Goal: Task Accomplishment & Management: Manage account settings

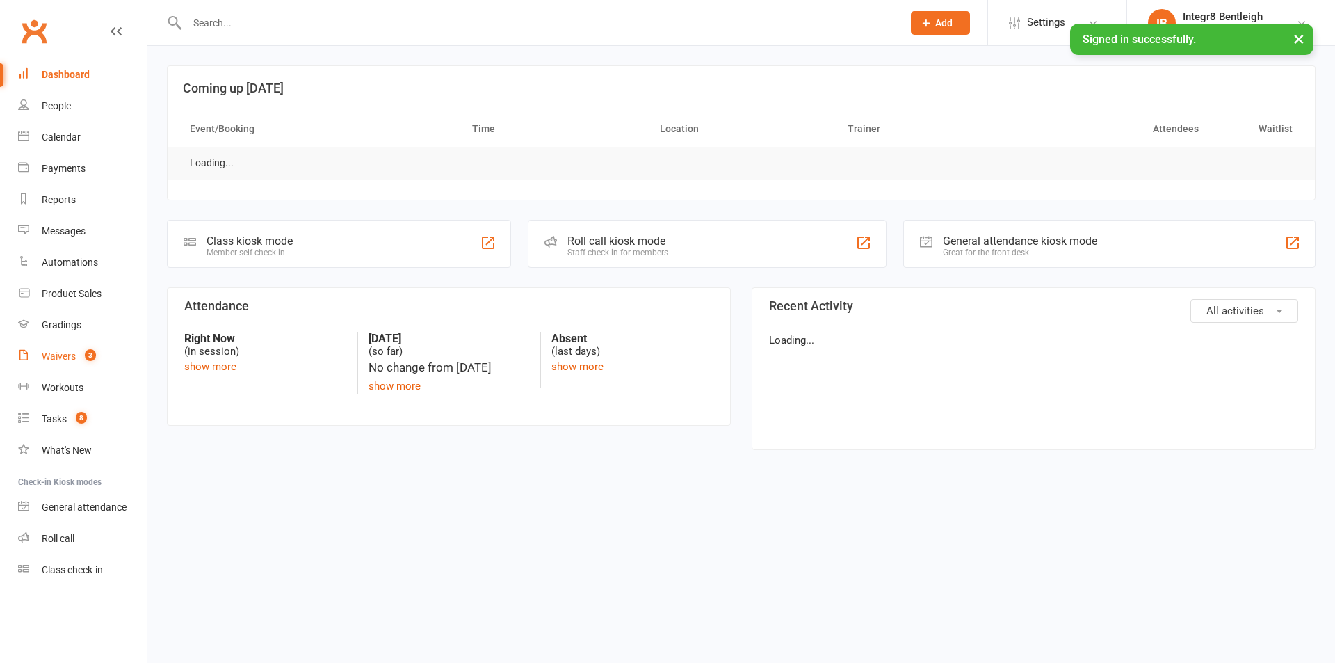
click at [58, 355] on div "Waivers" at bounding box center [59, 356] width 34 height 11
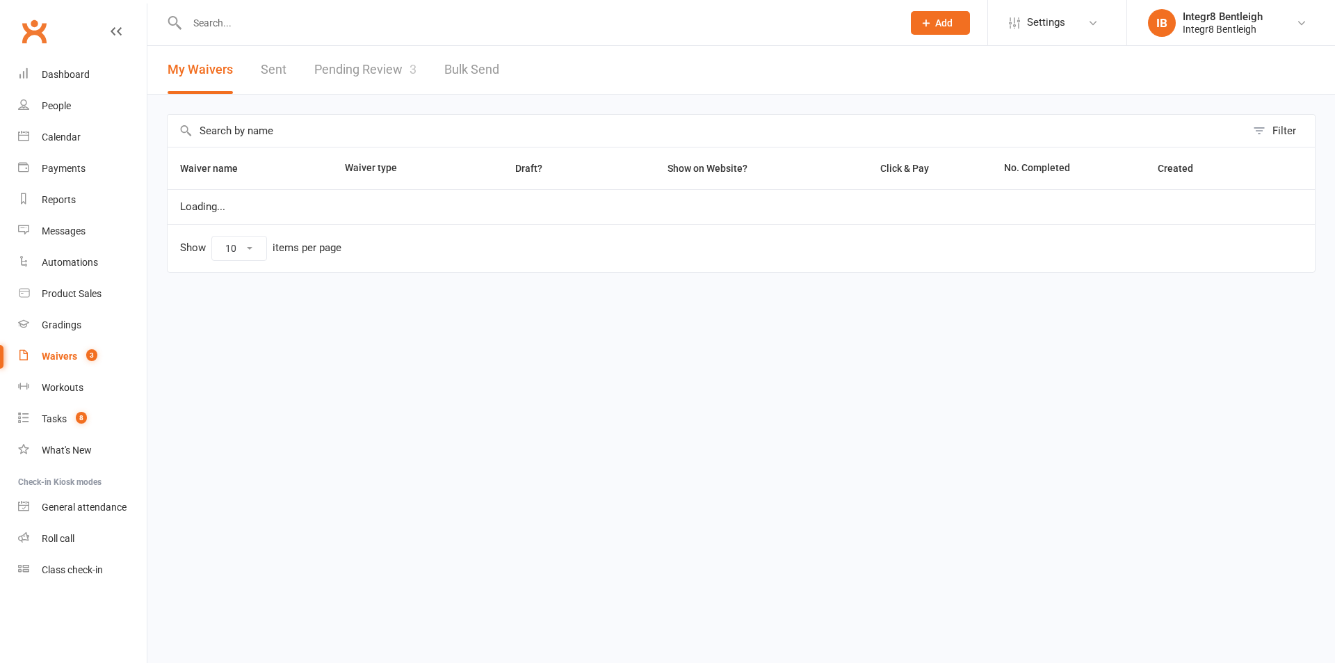
click at [369, 70] on link "Pending Review 3" at bounding box center [365, 70] width 102 height 48
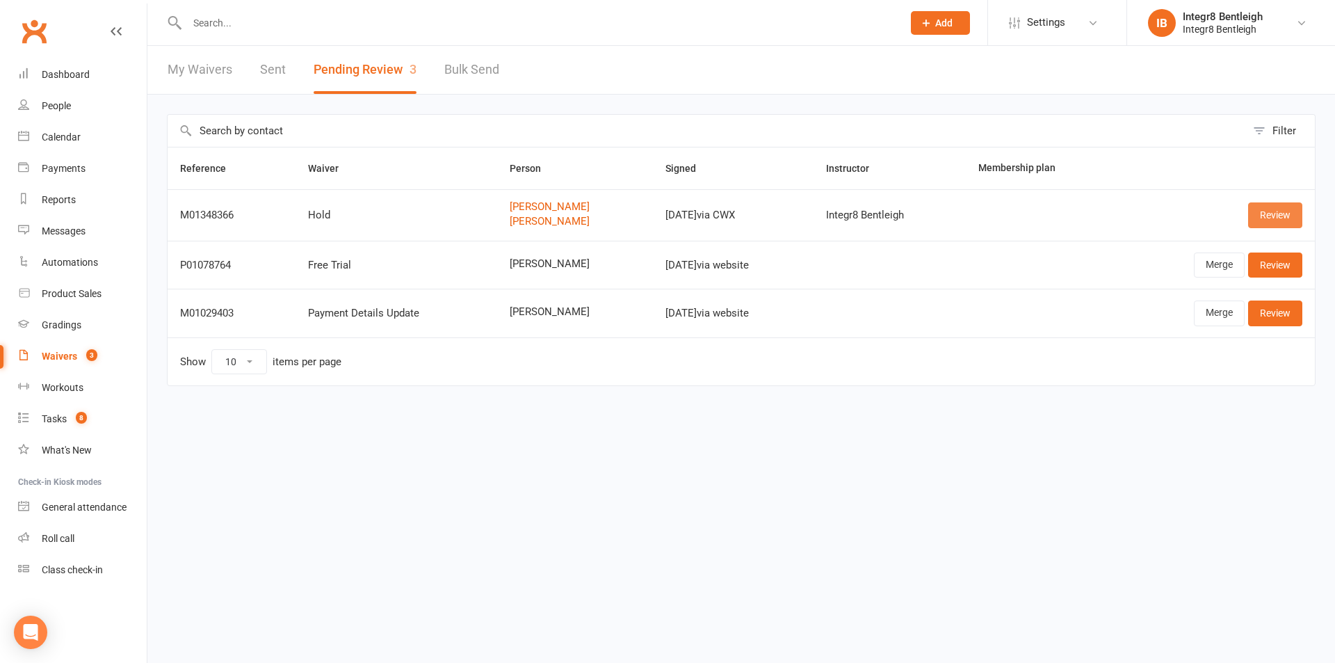
click at [1283, 209] on link "Review" at bounding box center [1276, 214] width 54 height 25
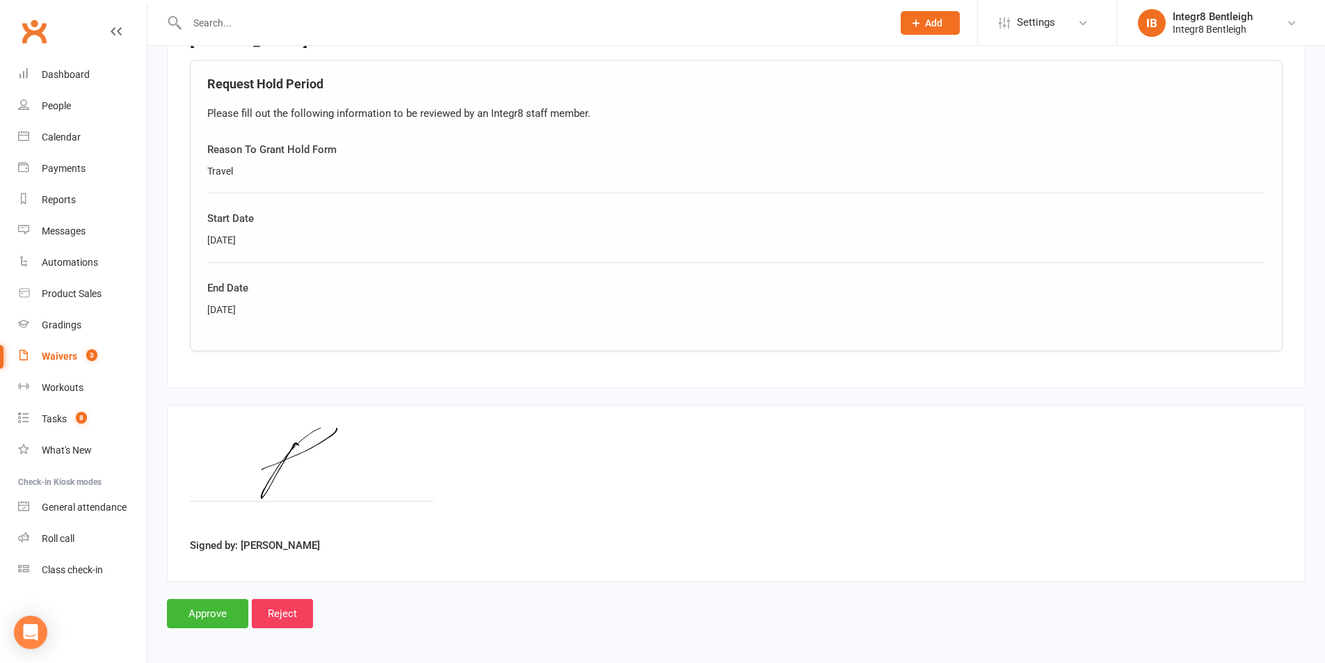
scroll to position [1209, 0]
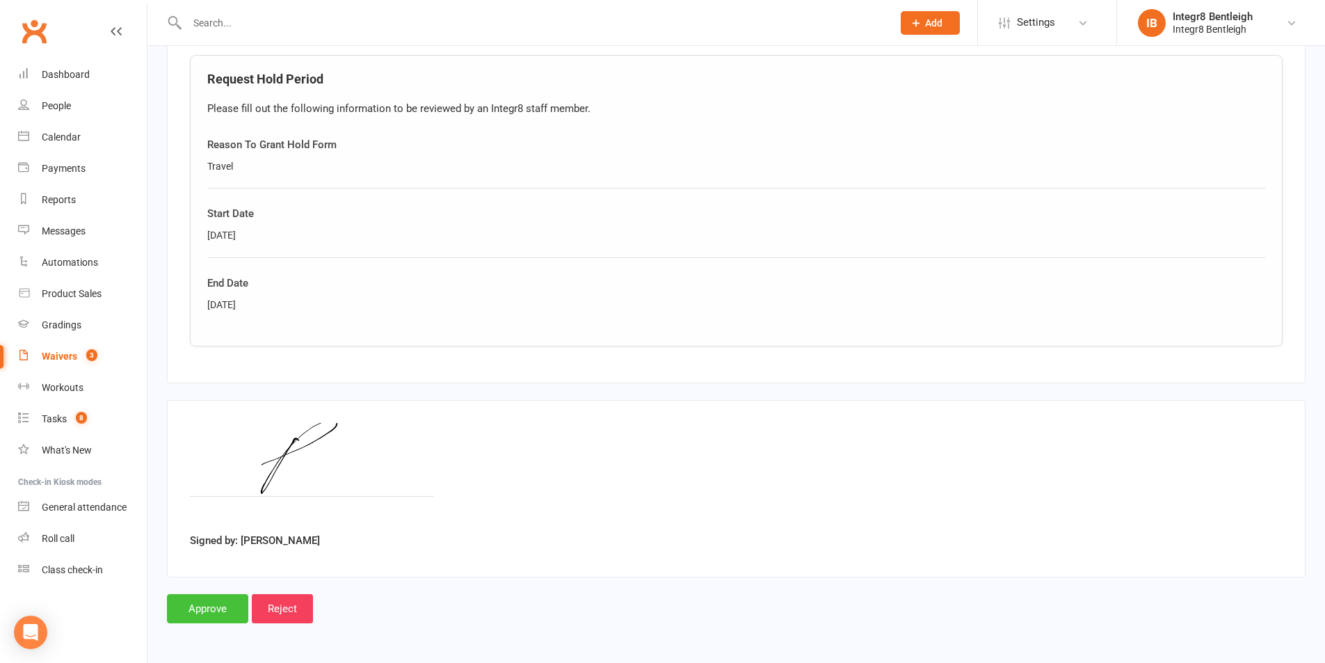
click at [200, 604] on input "Approve" at bounding box center [207, 608] width 81 height 29
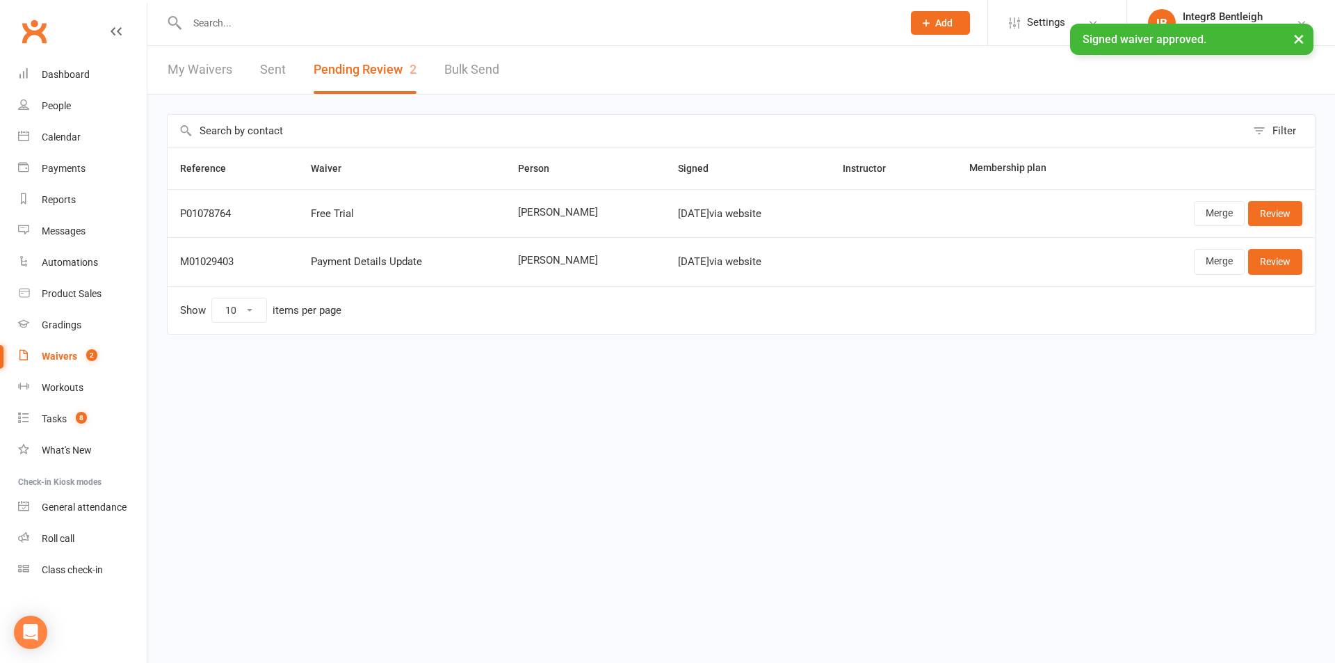
click at [243, 24] on div "× Signed waiver approved." at bounding box center [658, 24] width 1317 height 0
click at [224, 19] on input "text" at bounding box center [538, 22] width 710 height 19
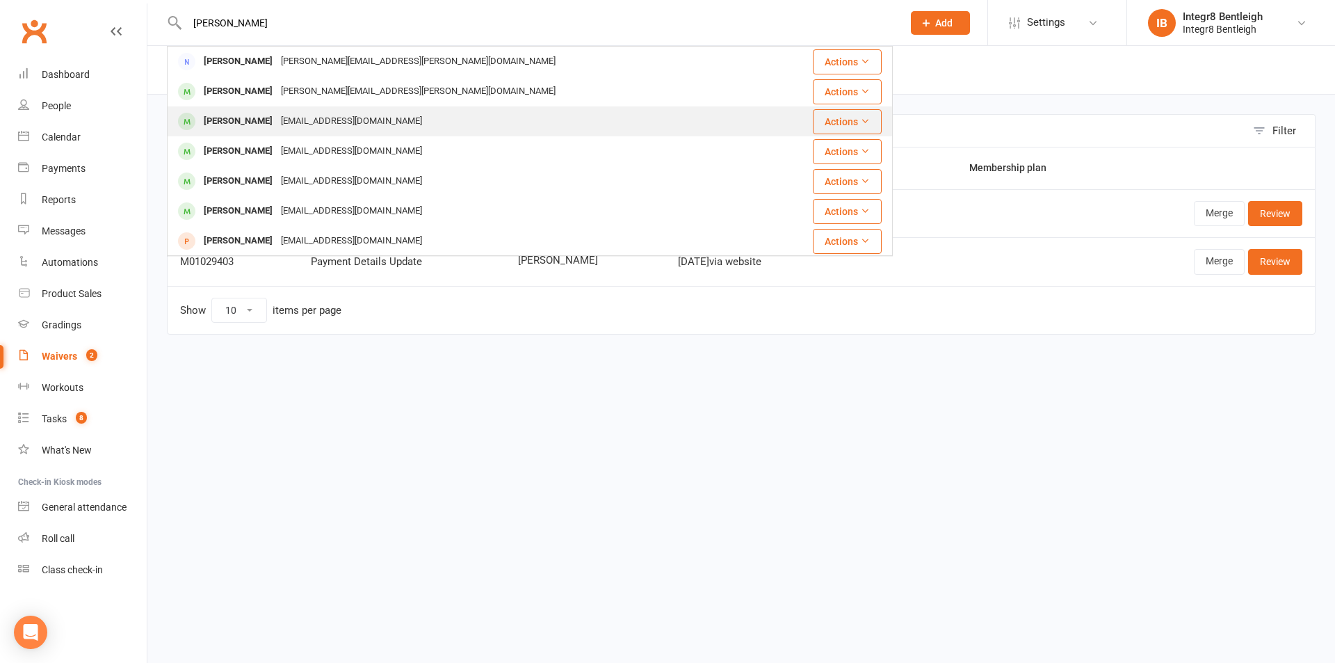
type input "[PERSON_NAME]"
click at [279, 123] on div "[EMAIL_ADDRESS][DOMAIN_NAME]" at bounding box center [352, 121] width 150 height 20
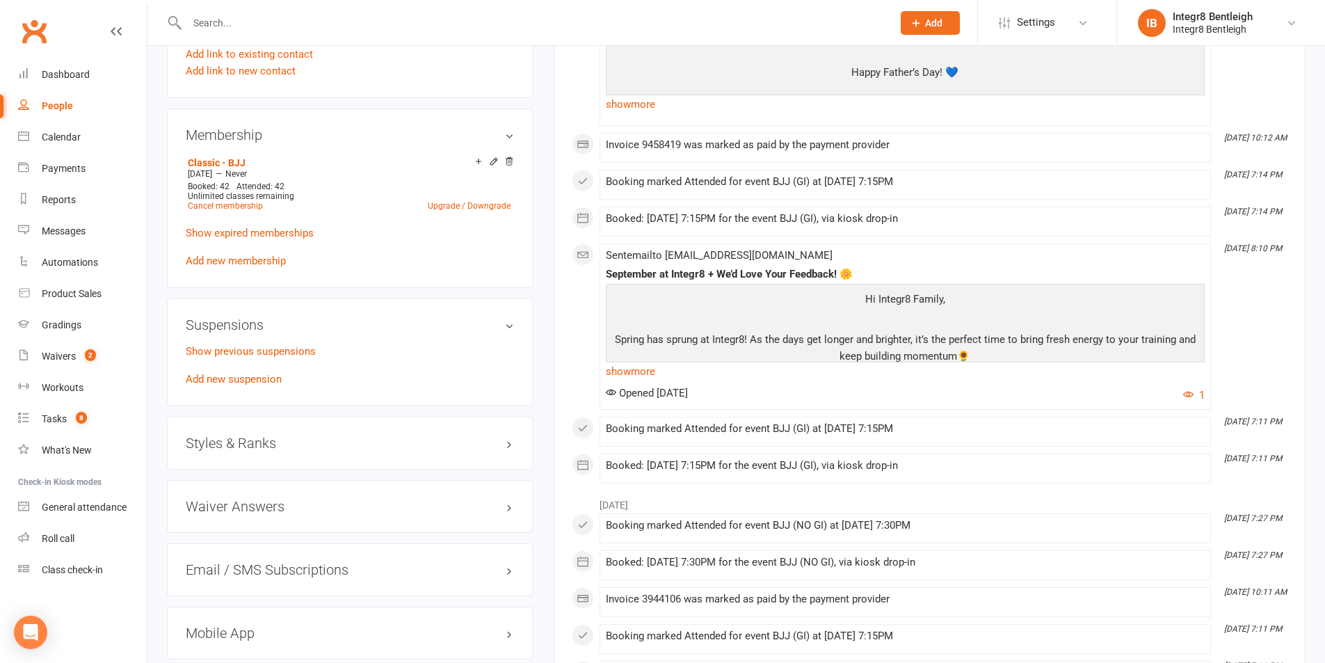
scroll to position [835, 0]
click at [256, 378] on link "Add new suspension" at bounding box center [234, 377] width 96 height 13
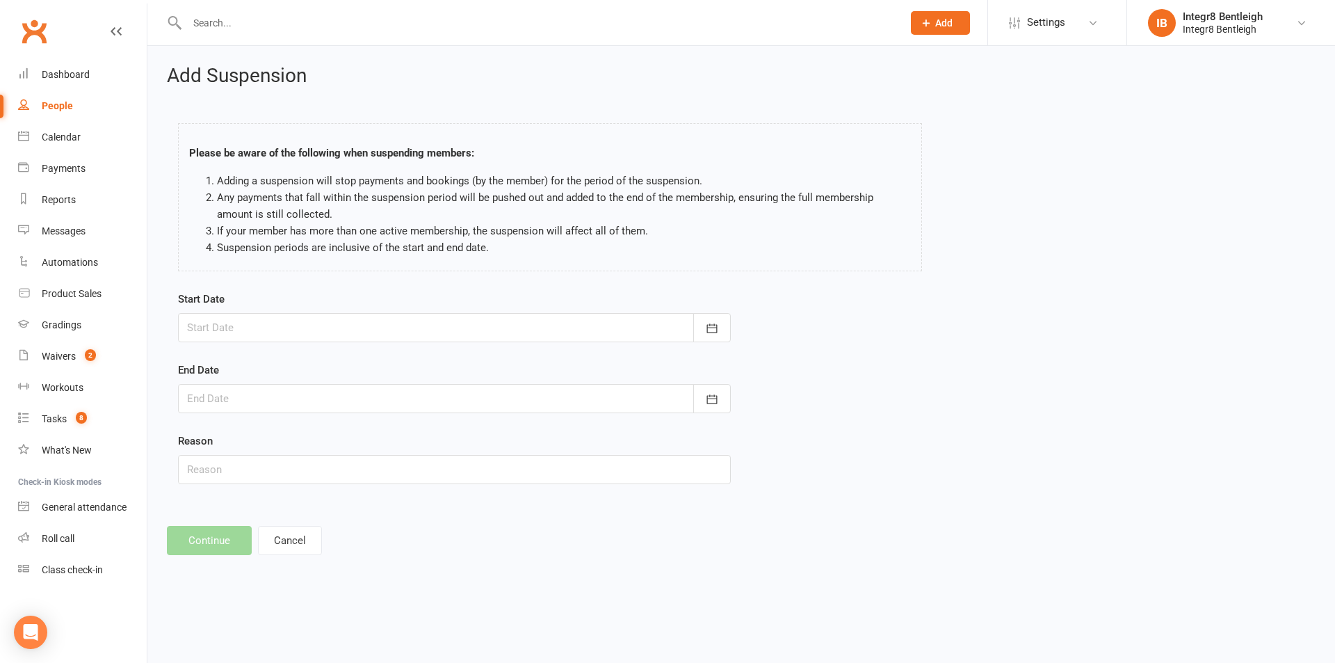
click at [278, 328] on div at bounding box center [454, 327] width 553 height 29
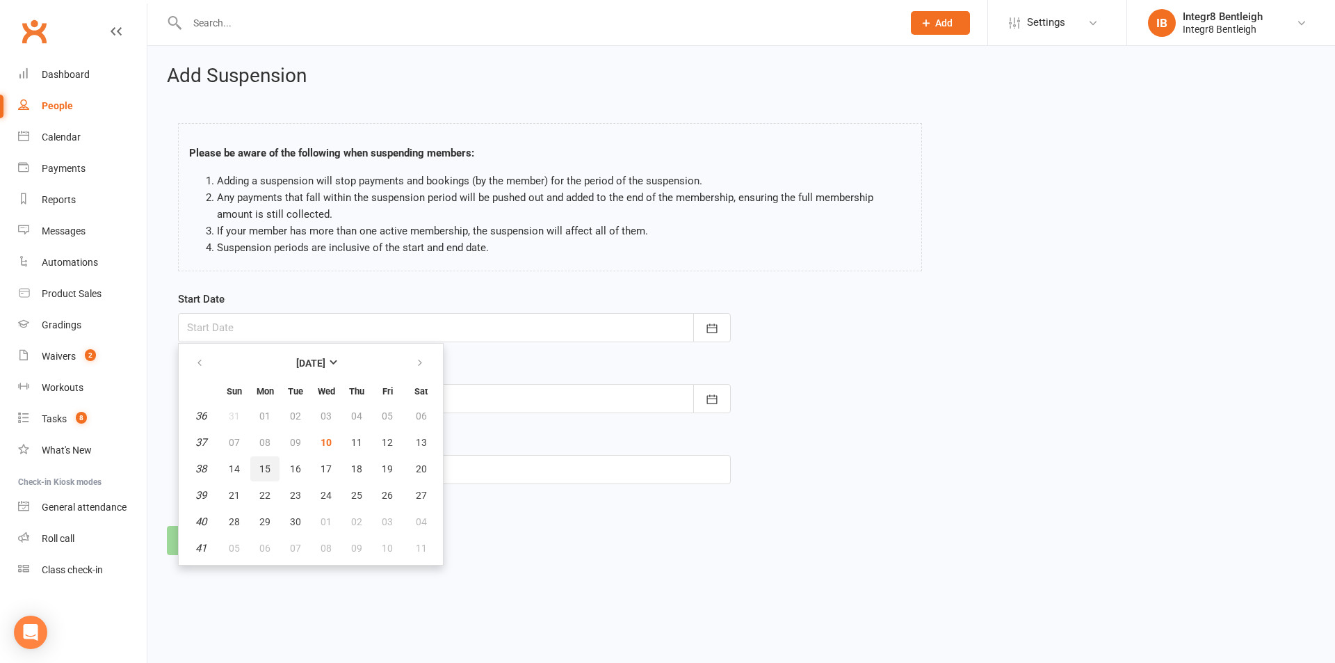
click at [262, 470] on span "15" at bounding box center [264, 468] width 11 height 11
type input "[DATE]"
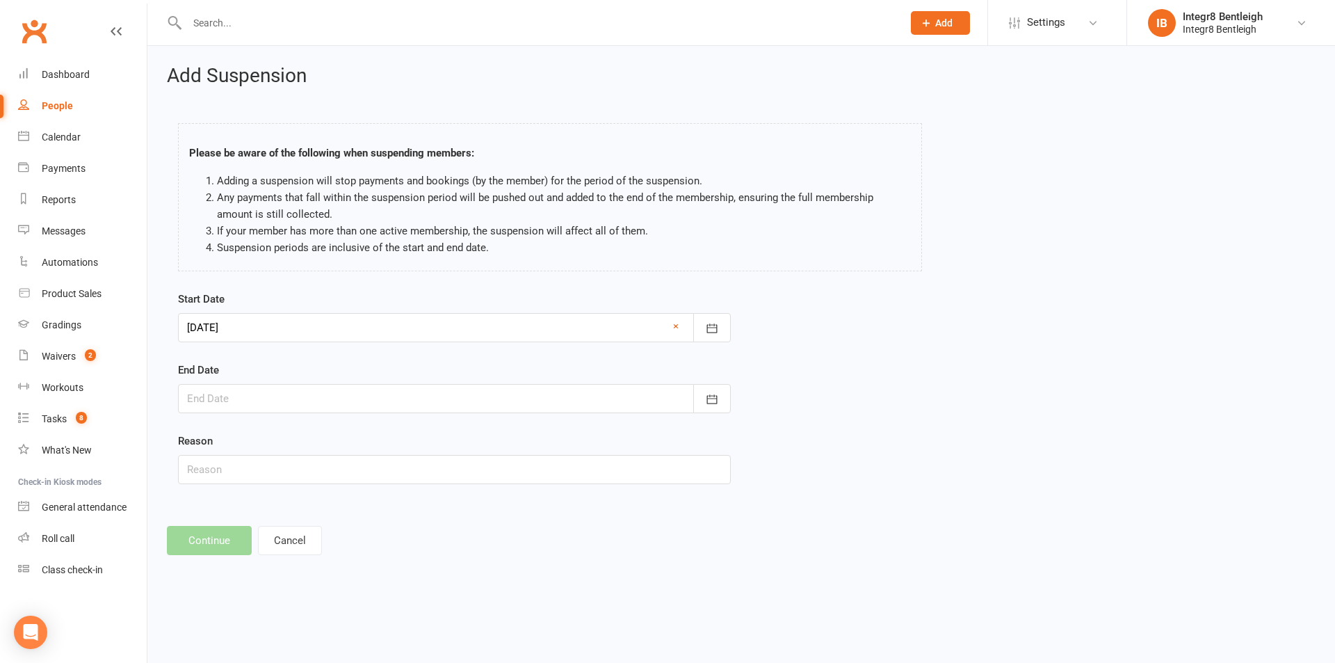
click at [285, 397] on div at bounding box center [454, 398] width 553 height 29
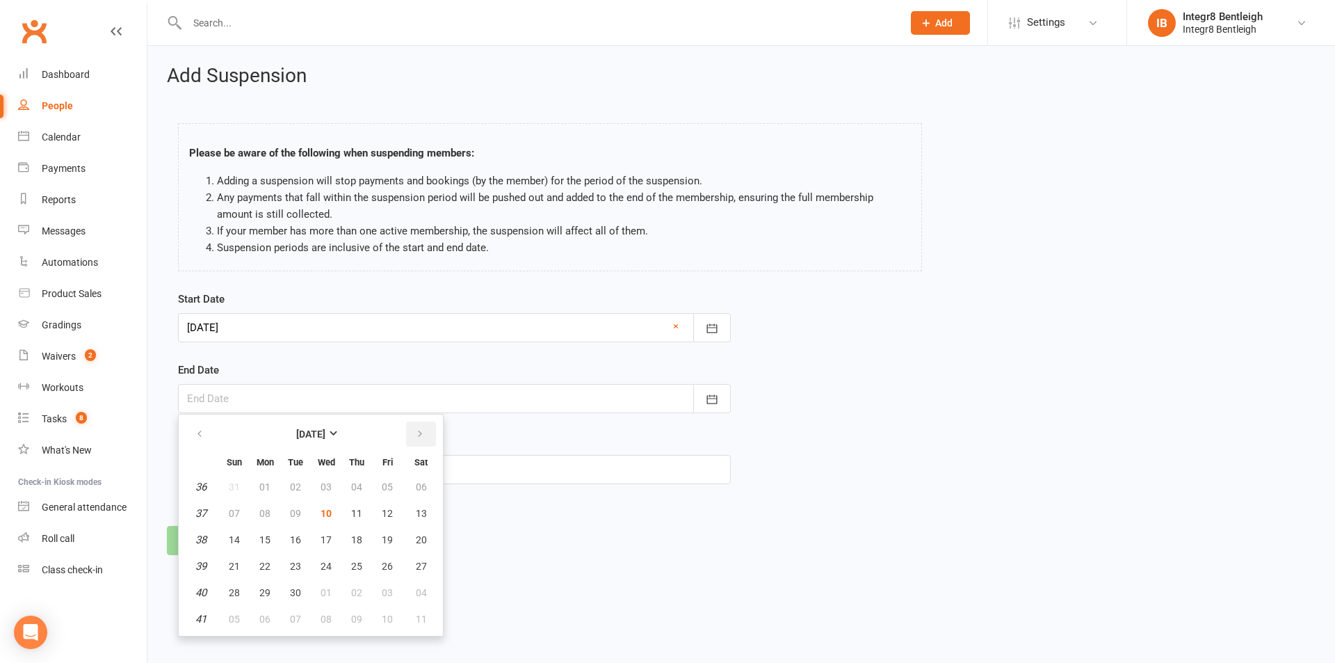
click at [410, 433] on button "button" at bounding box center [421, 434] width 30 height 25
click at [233, 541] on span "12" at bounding box center [234, 539] width 11 height 11
type input "[DATE]"
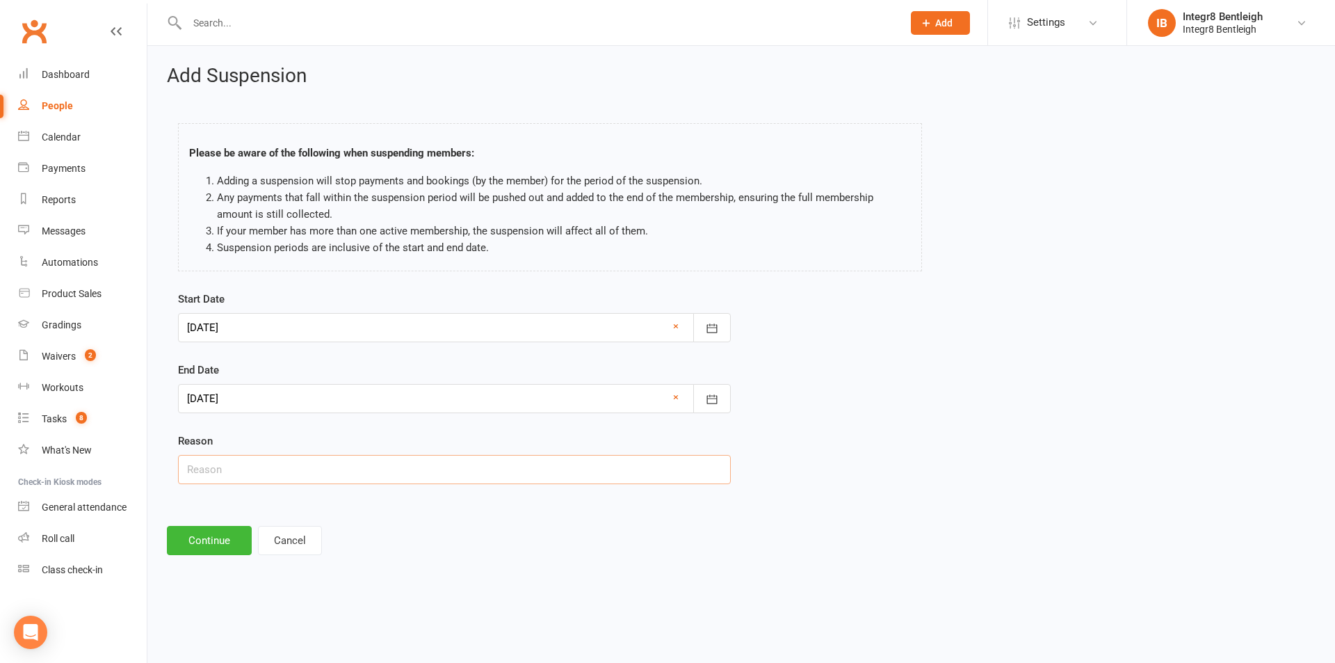
click at [247, 479] on input "text" at bounding box center [454, 469] width 553 height 29
type input "Holiday"
click at [209, 535] on button "Continue" at bounding box center [209, 540] width 85 height 29
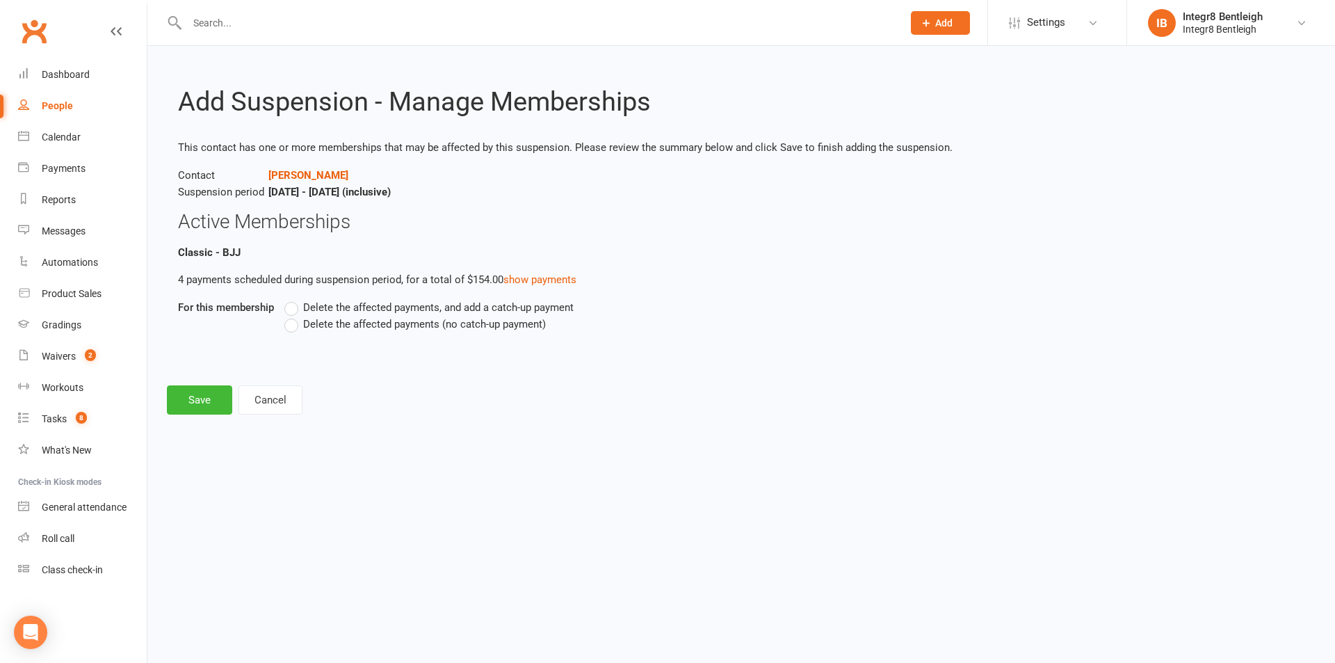
click at [337, 327] on span "Delete the affected payments (no catch-up payment)" at bounding box center [424, 323] width 243 height 15
click at [294, 316] on input "Delete the affected payments (no catch-up payment)" at bounding box center [288, 316] width 9 height 0
click at [209, 392] on button "Save" at bounding box center [199, 399] width 65 height 29
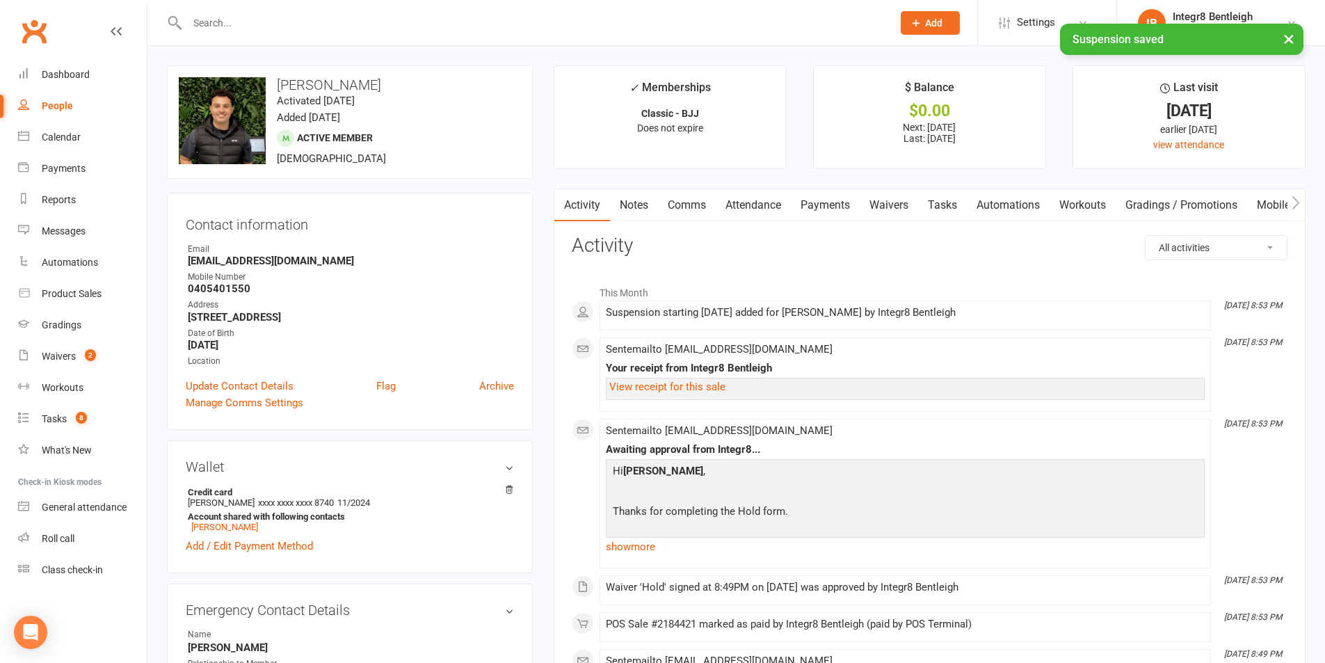
click at [631, 204] on link "Notes" at bounding box center [634, 205] width 48 height 32
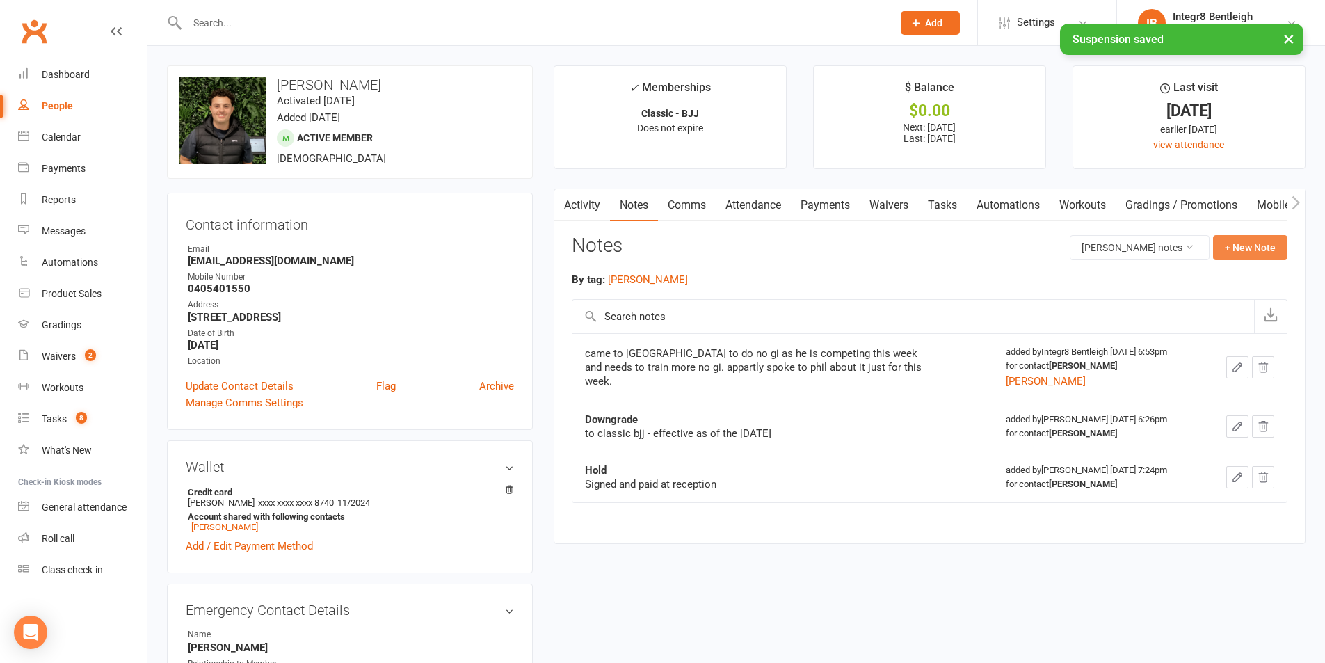
click at [1229, 250] on button "+ New Note" at bounding box center [1250, 247] width 74 height 25
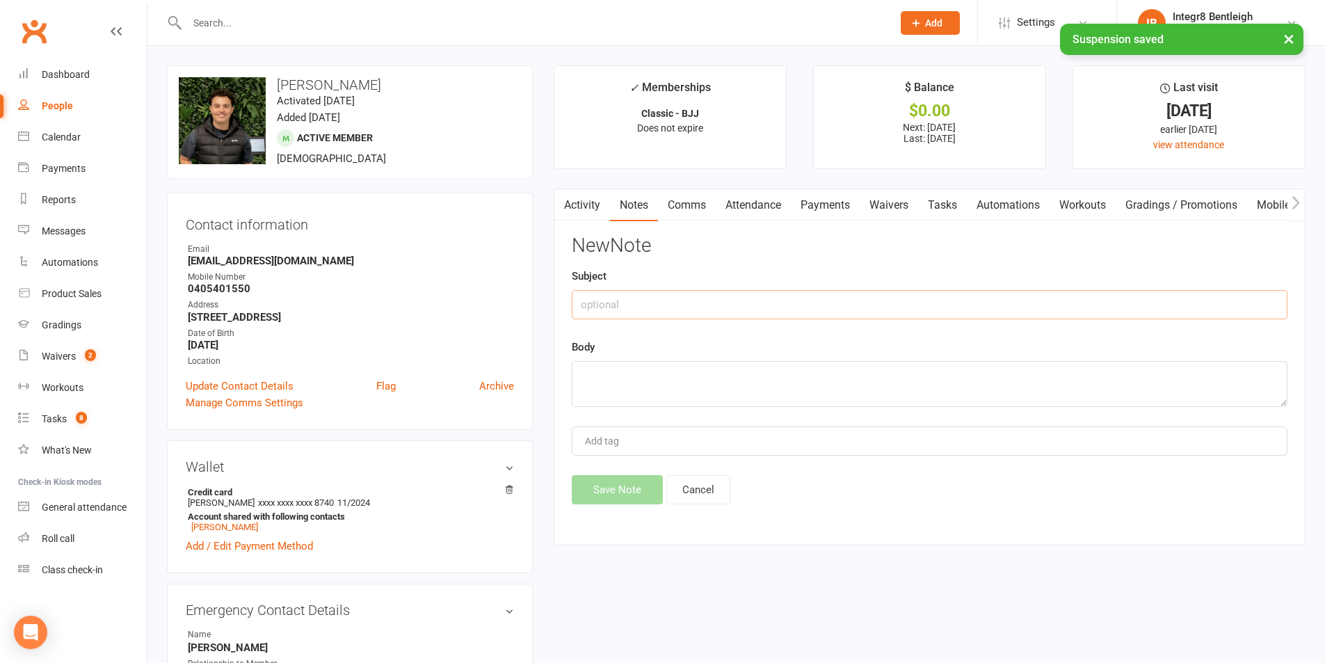
click at [741, 294] on input "text" at bounding box center [930, 304] width 716 height 29
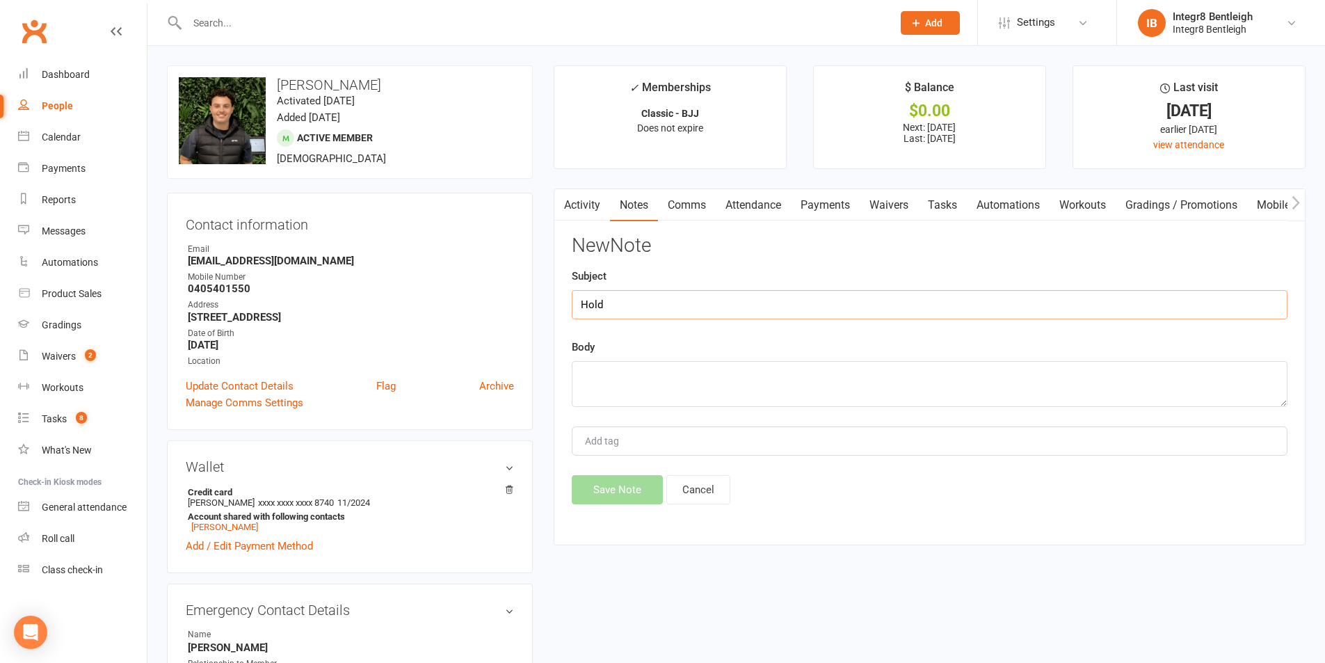
type input "Hold"
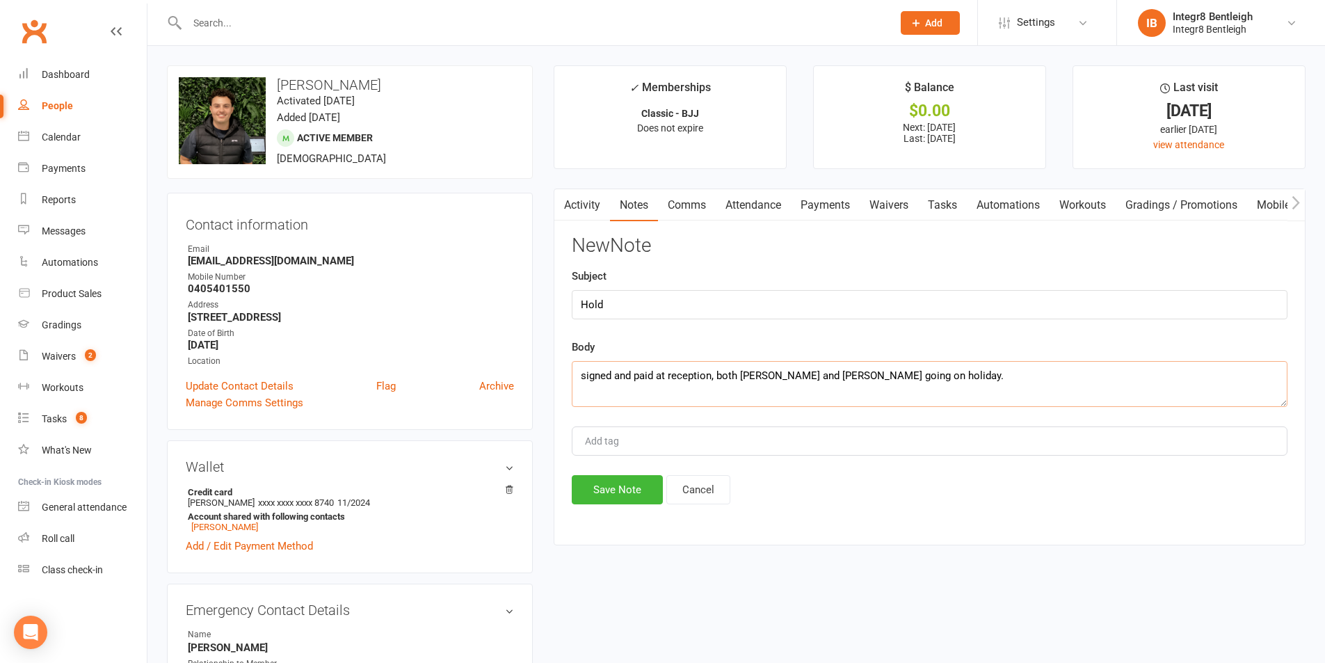
type textarea "signed and paid at reception, both [PERSON_NAME] and [PERSON_NAME] going on hol…"
type input "[PERSON_NAME]"
click at [618, 463] on span "[PERSON_NAME]" at bounding box center [624, 467] width 80 height 13
click at [617, 481] on button "Save Note" at bounding box center [617, 489] width 91 height 29
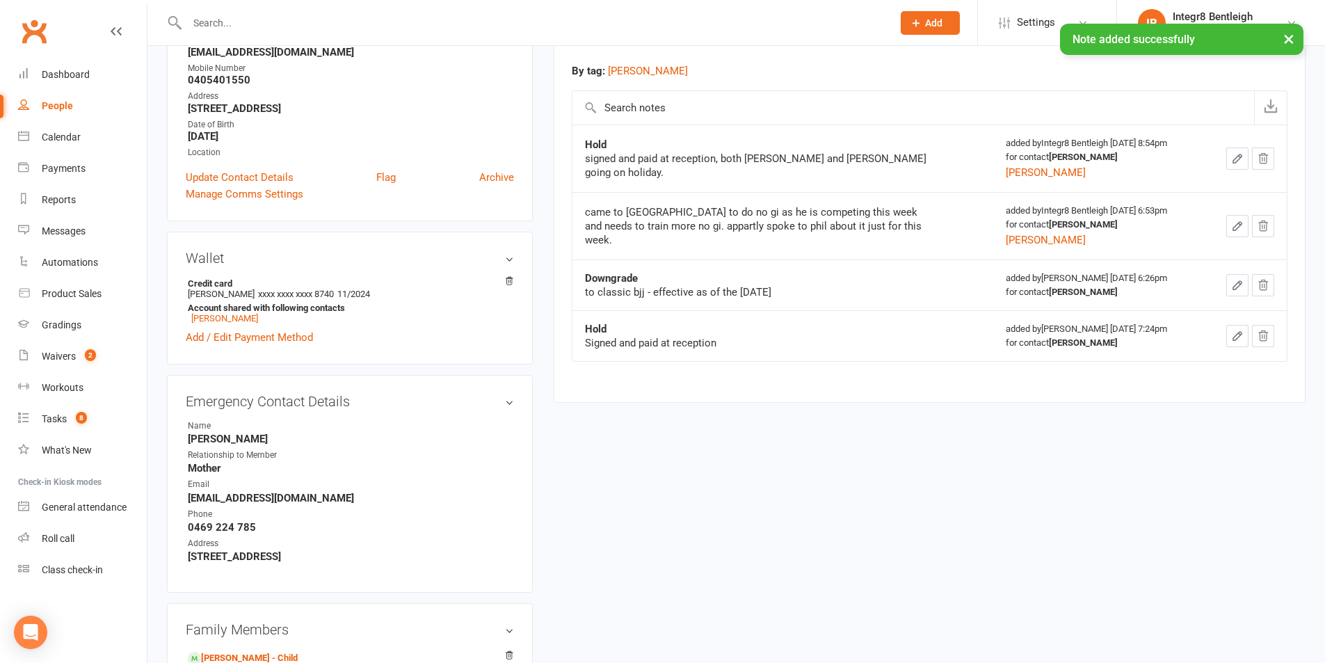
scroll to position [278, 0]
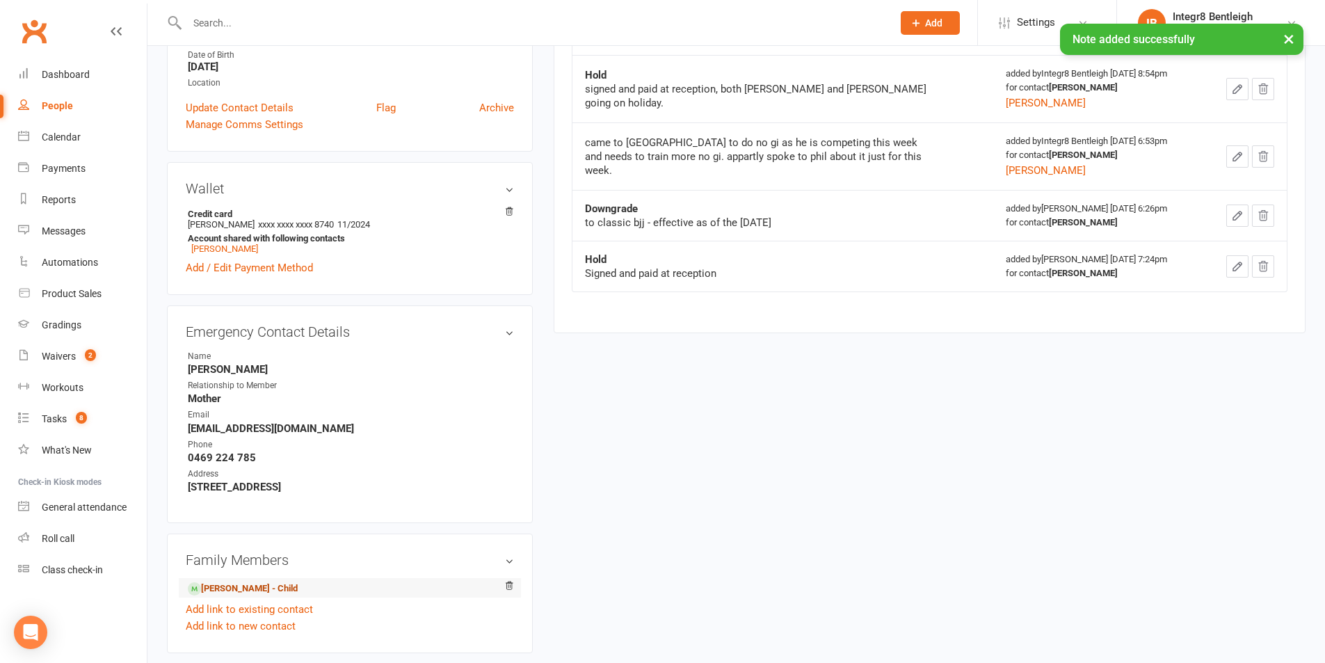
click at [263, 586] on link "[PERSON_NAME] - Child" at bounding box center [243, 588] width 110 height 15
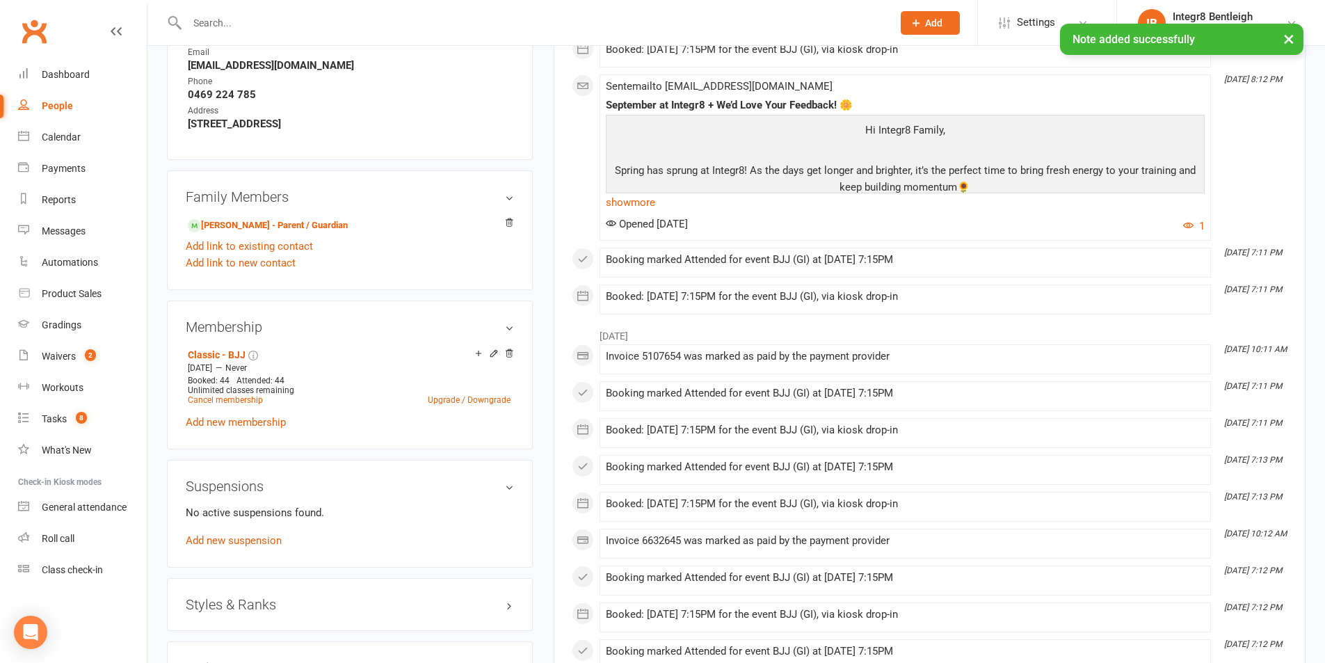
scroll to position [696, 0]
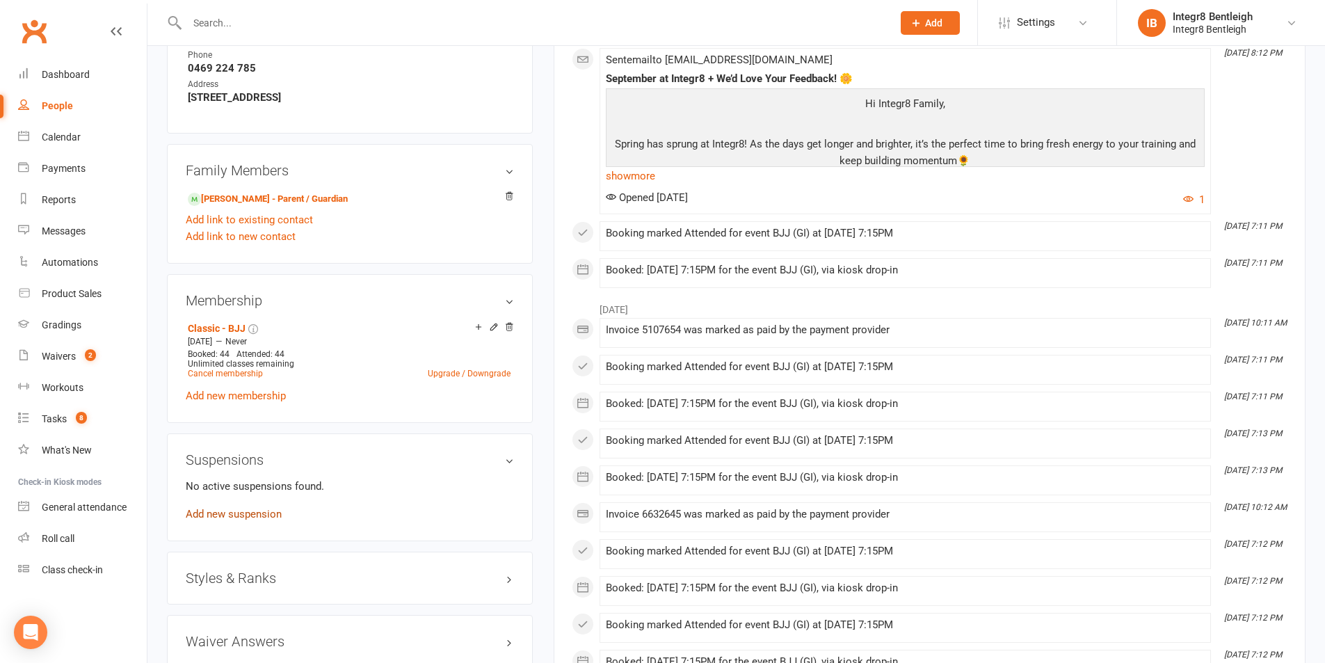
click at [269, 517] on link "Add new suspension" at bounding box center [234, 514] width 96 height 13
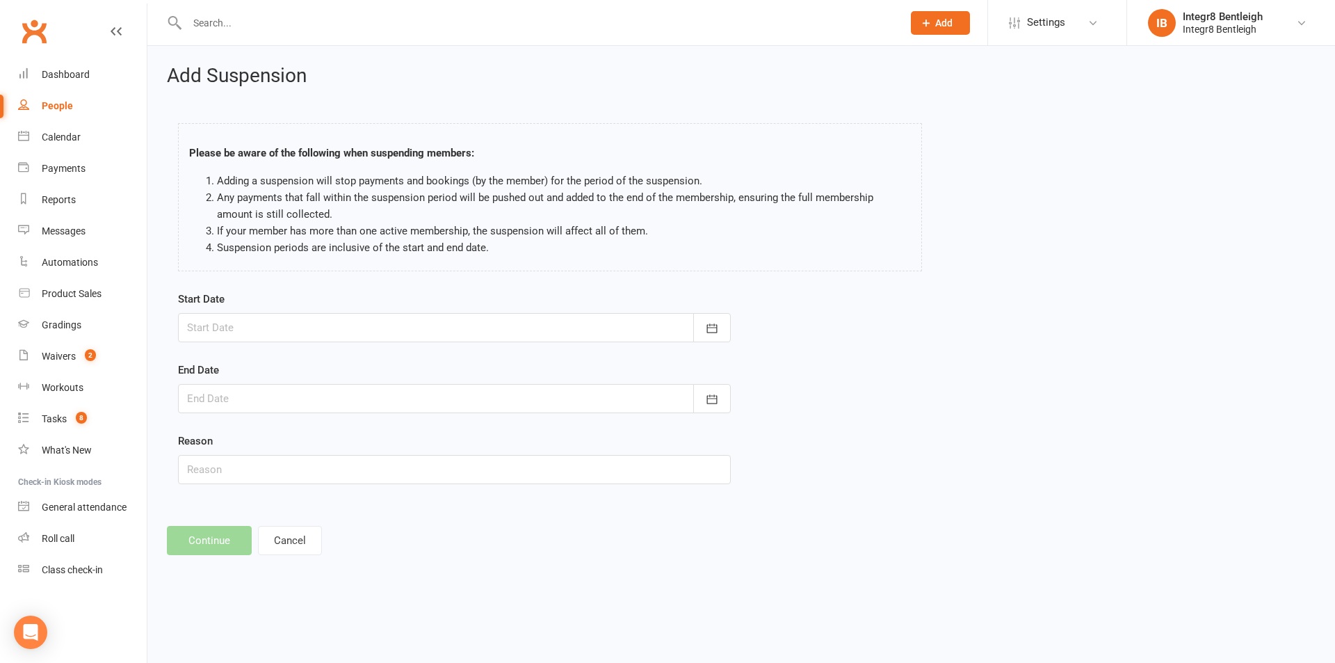
click at [364, 317] on div at bounding box center [454, 327] width 553 height 29
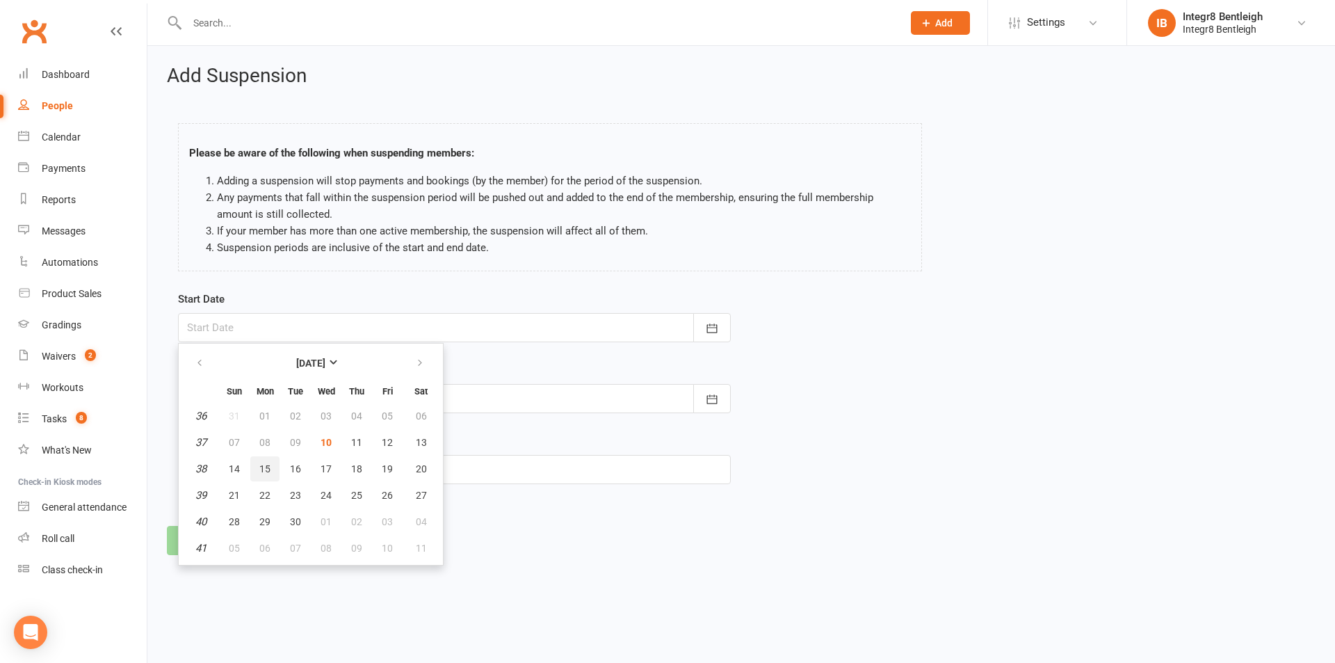
drag, startPoint x: 268, startPoint y: 474, endPoint x: 277, endPoint y: 461, distance: 15.0
click at [269, 471] on span "15" at bounding box center [264, 468] width 11 height 11
type input "[DATE]"
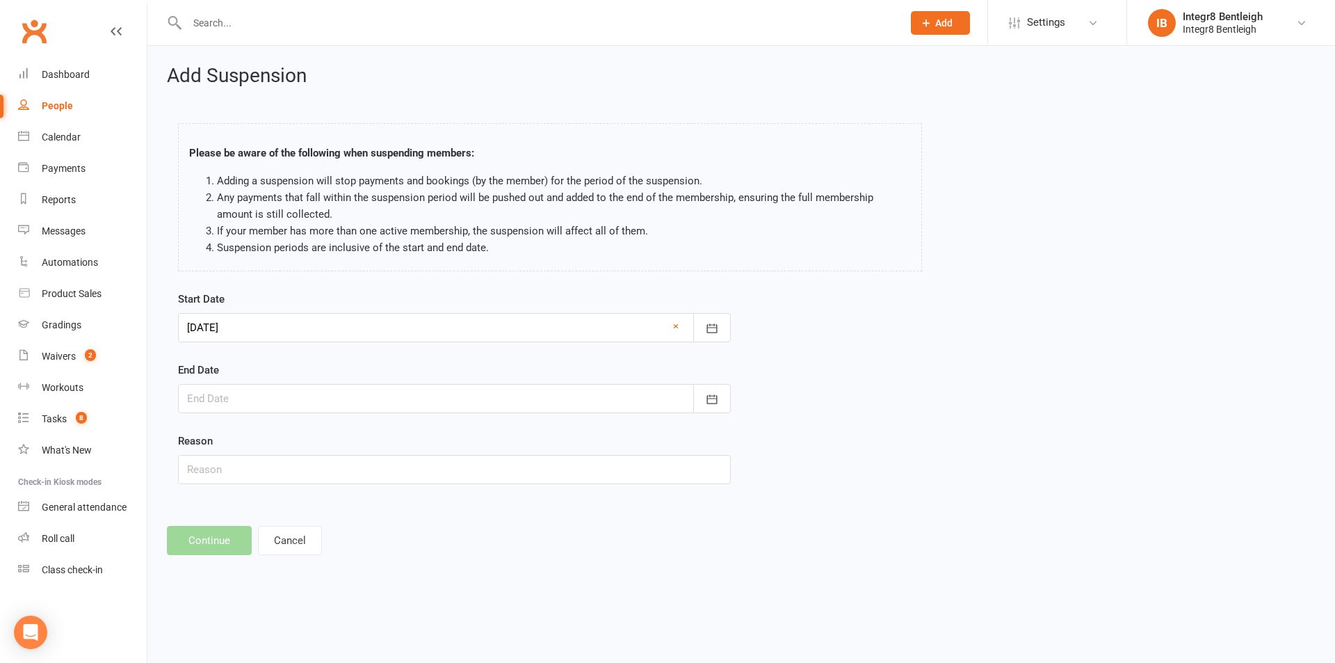
click at [308, 403] on div at bounding box center [454, 398] width 553 height 29
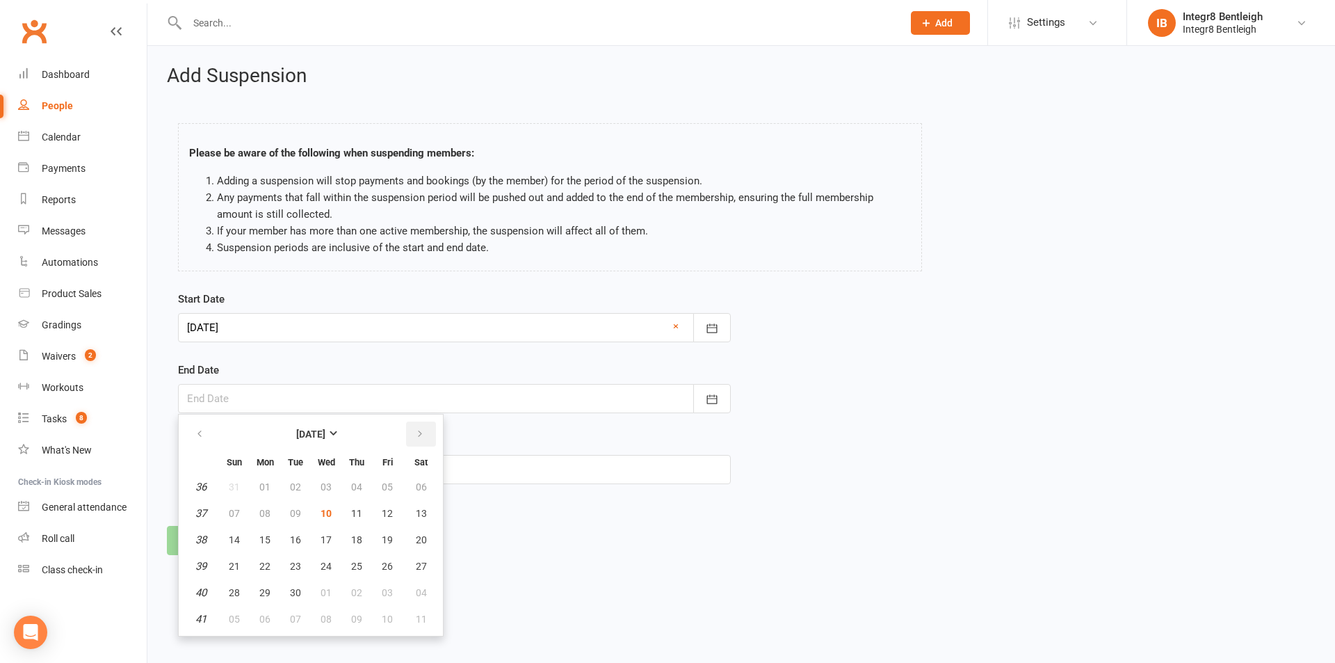
click at [411, 443] on button "button" at bounding box center [421, 434] width 30 height 25
click at [233, 538] on span "12" at bounding box center [234, 539] width 11 height 11
type input "[DATE]"
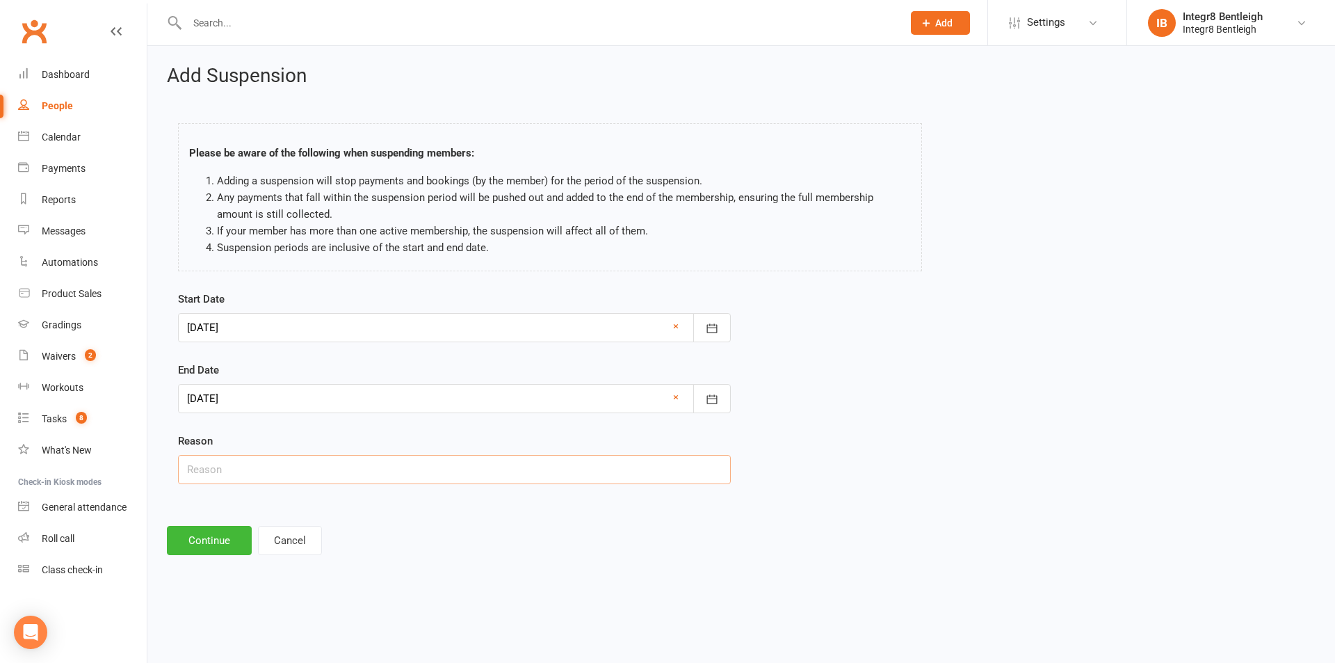
click at [246, 463] on input "text" at bounding box center [454, 469] width 553 height 29
type input "Holiday"
click at [214, 537] on button "Continue" at bounding box center [209, 540] width 85 height 29
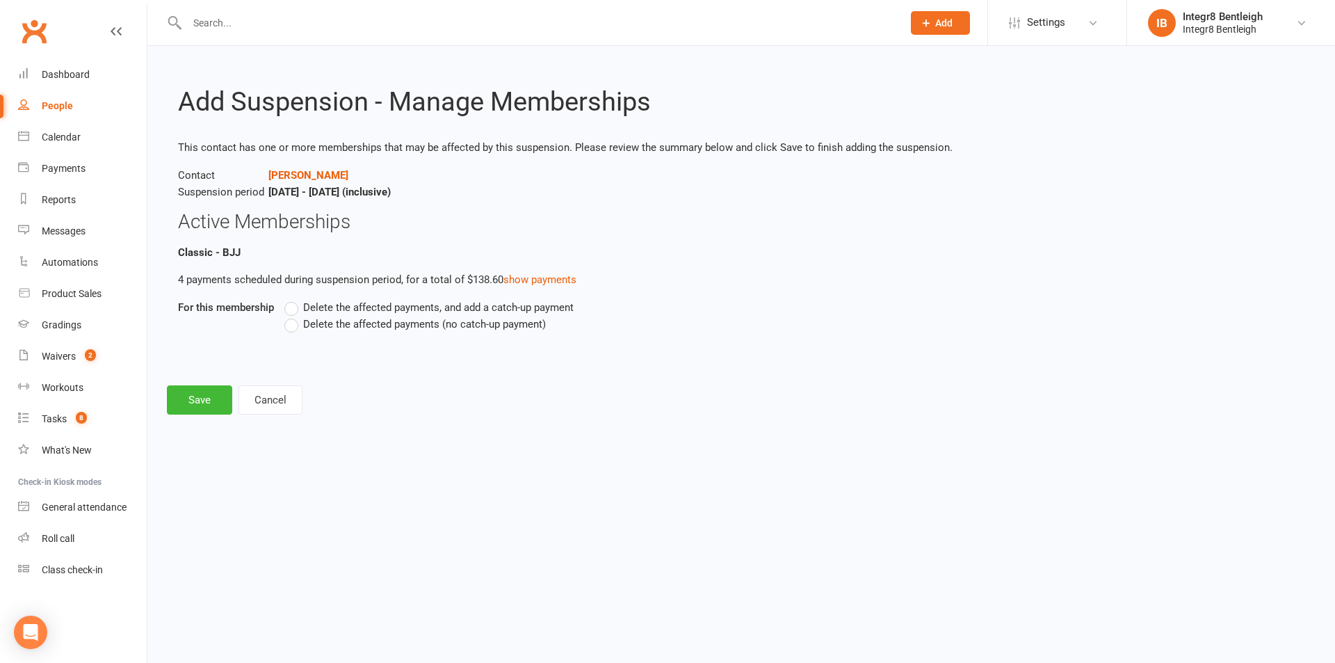
click at [430, 330] on span "Delete the affected payments (no catch-up payment)" at bounding box center [424, 323] width 243 height 15
click at [294, 316] on input "Delete the affected payments (no catch-up payment)" at bounding box center [288, 316] width 9 height 0
click at [213, 402] on button "Save" at bounding box center [199, 399] width 65 height 29
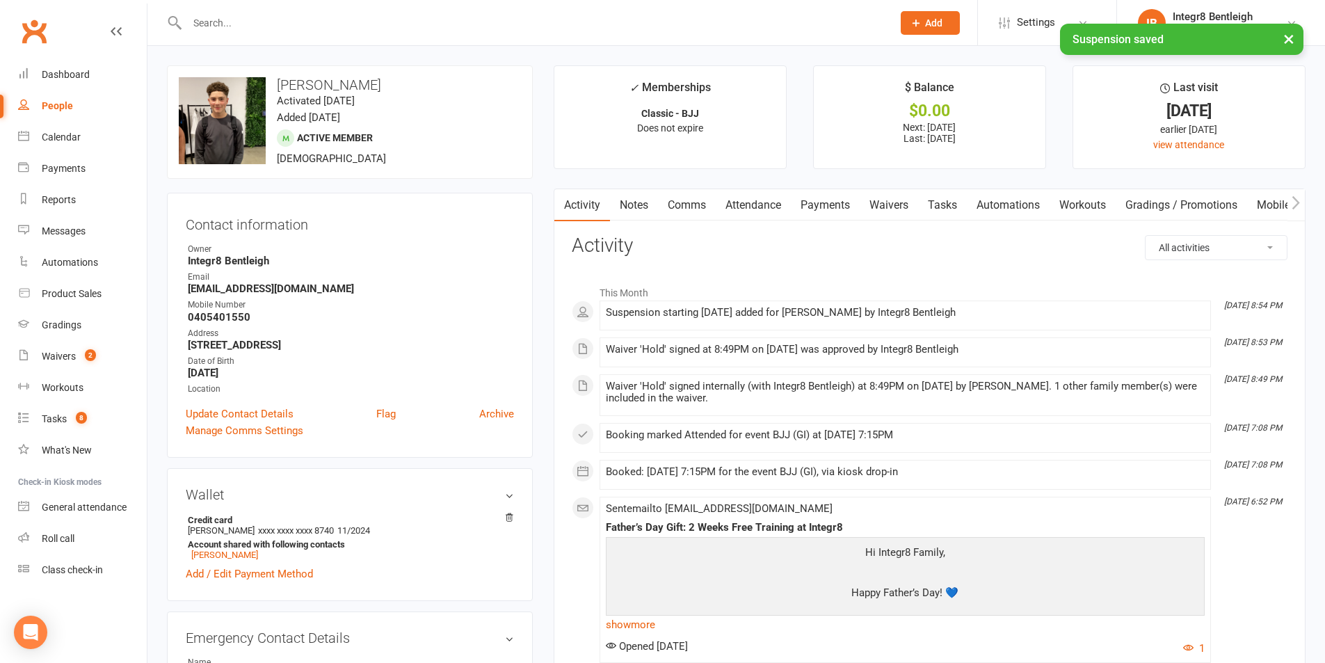
drag, startPoint x: 604, startPoint y: 203, endPoint x: 645, endPoint y: 207, distance: 41.2
click at [608, 204] on link "Activity" at bounding box center [582, 205] width 56 height 32
click at [644, 207] on link "Notes" at bounding box center [634, 205] width 48 height 32
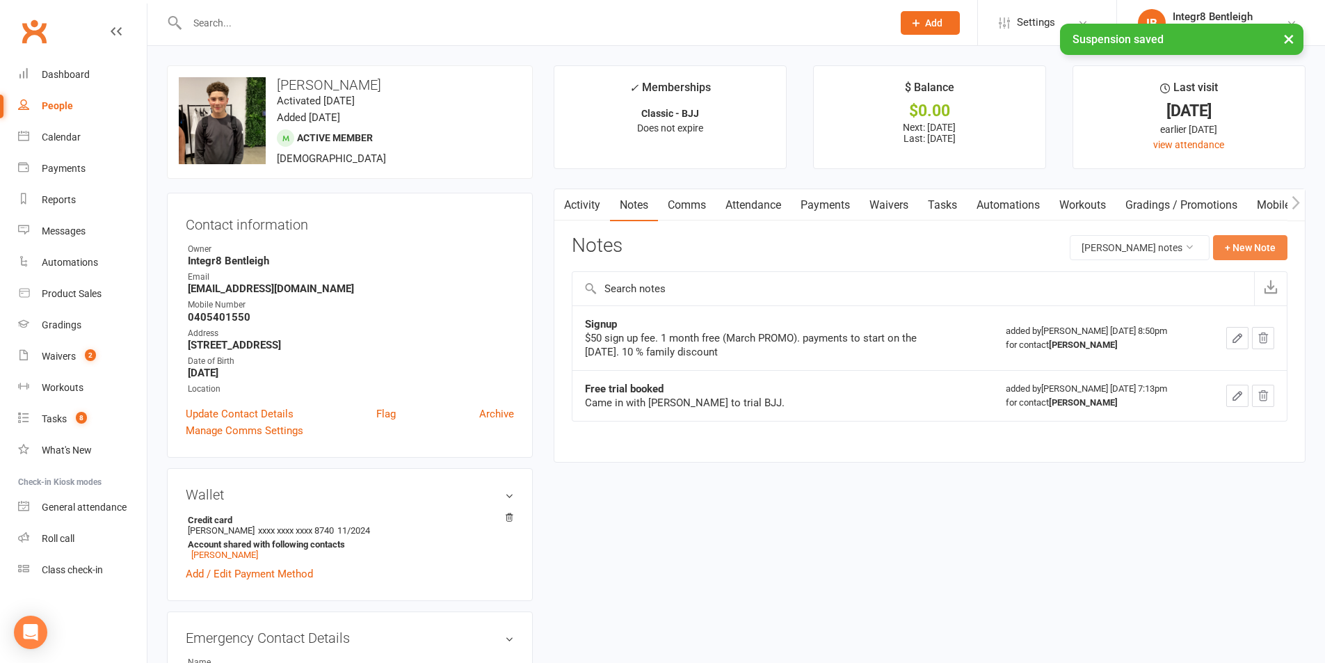
click at [1266, 239] on button "+ New Note" at bounding box center [1250, 247] width 74 height 25
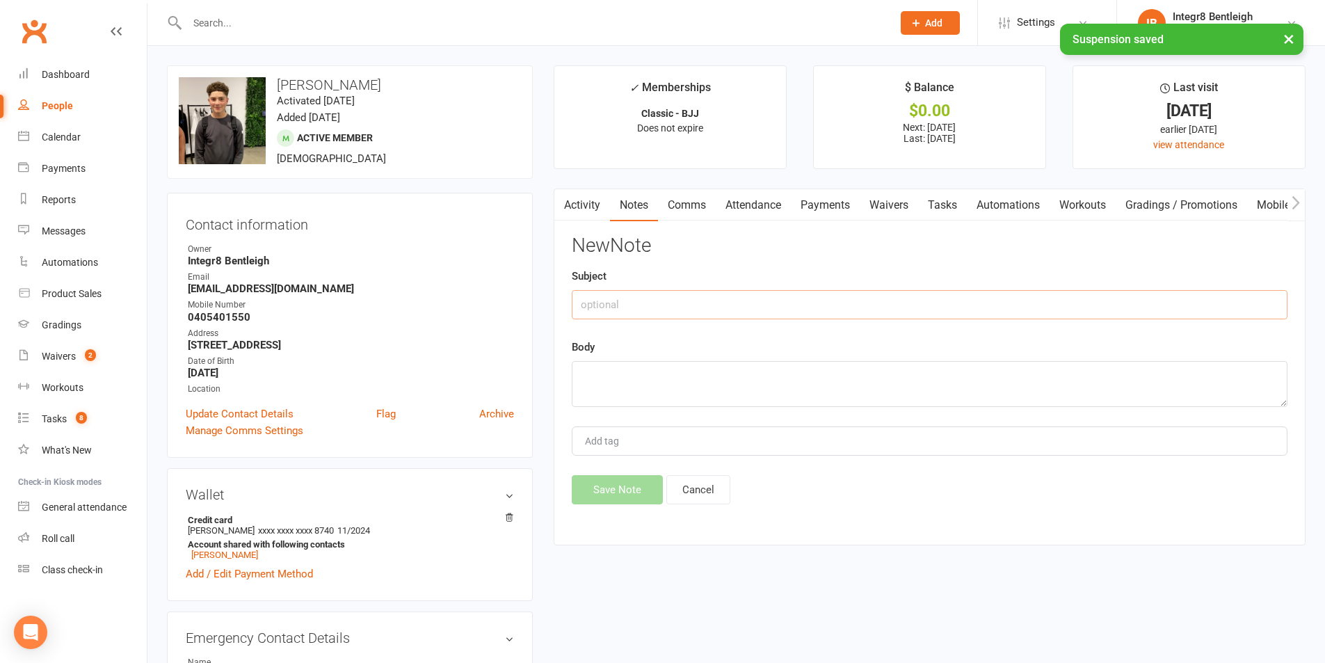
click at [766, 302] on input "text" at bounding box center [930, 304] width 716 height 29
type input "Hold"
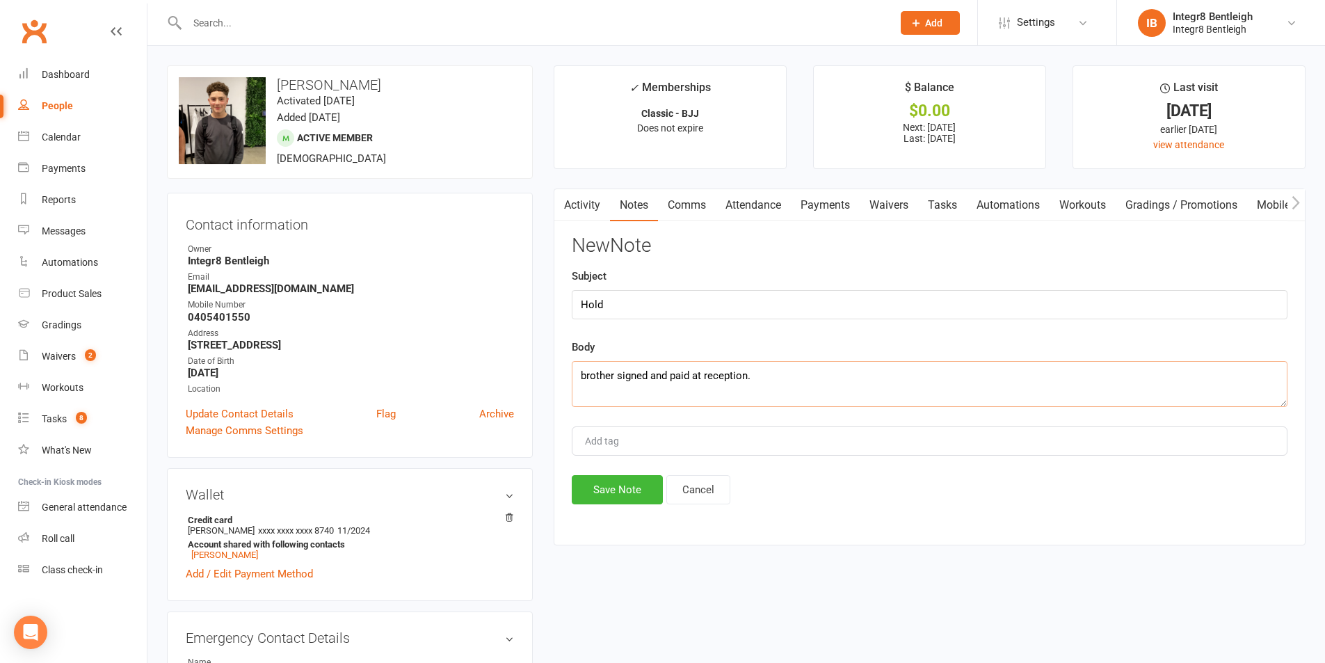
type textarea "brother signed and paid at reception."
type input "[PERSON_NAME]"
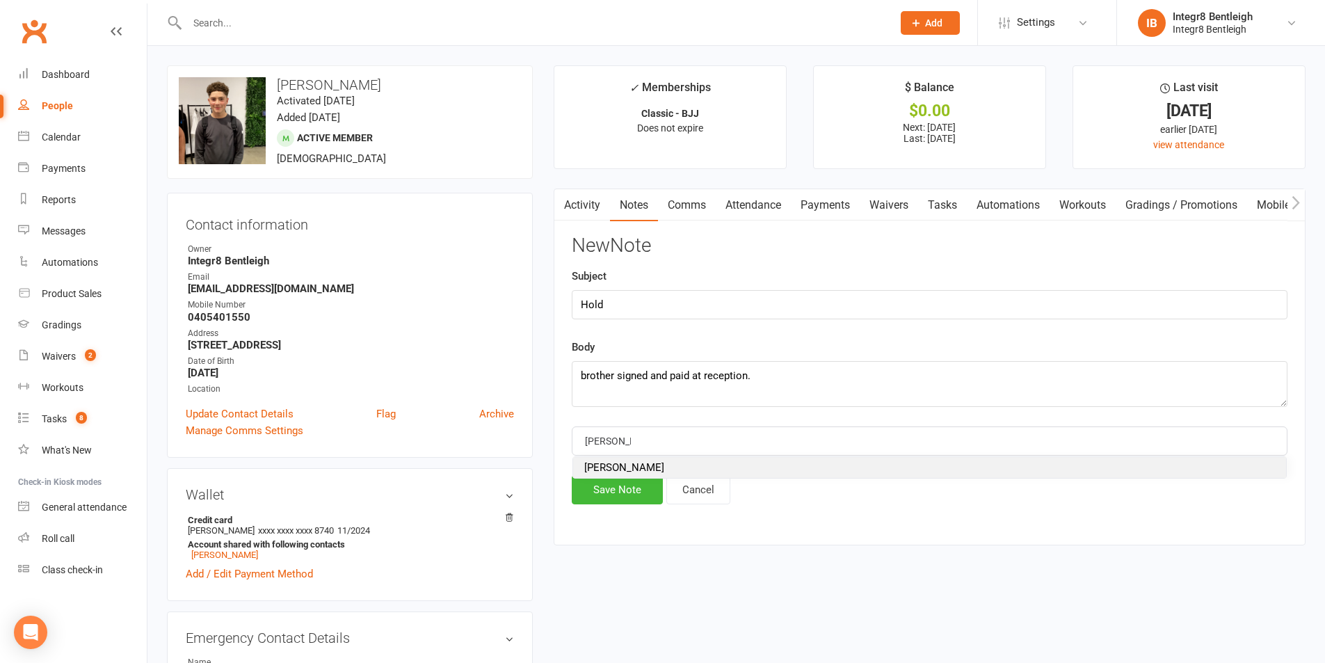
click at [600, 465] on span "[PERSON_NAME]" at bounding box center [624, 467] width 80 height 13
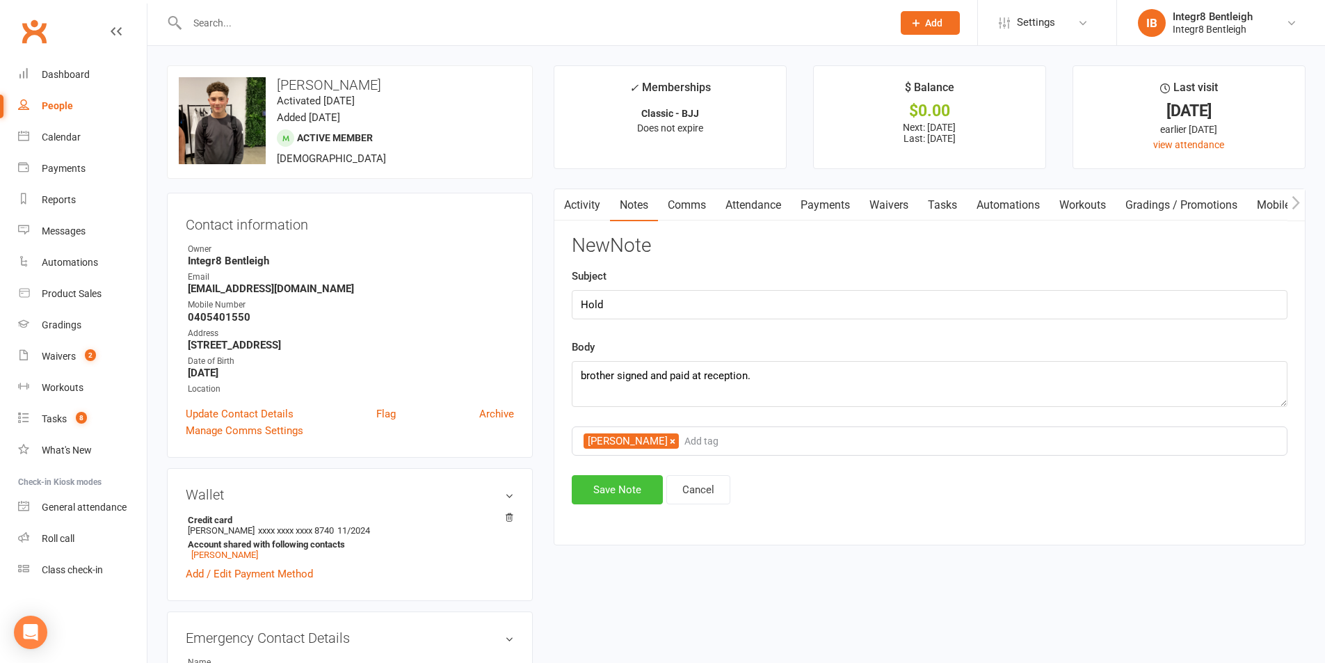
click at [597, 483] on button "Save Note" at bounding box center [617, 489] width 91 height 29
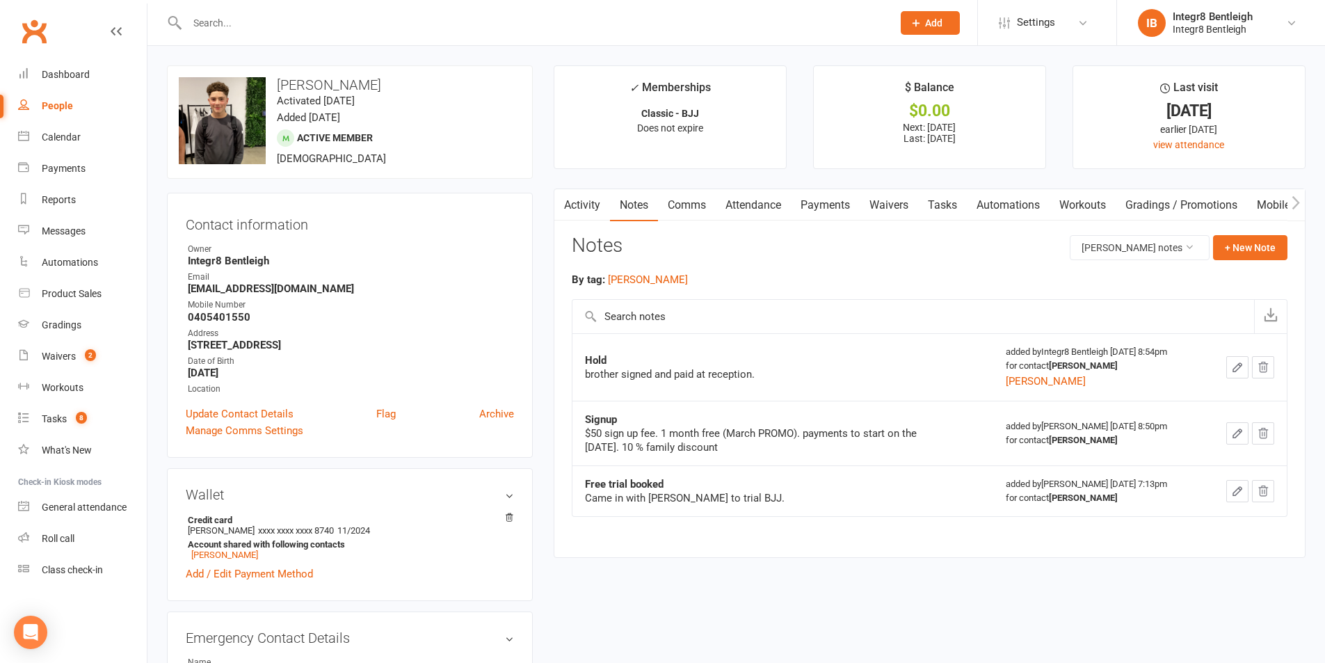
click at [258, 31] on input "text" at bounding box center [533, 22] width 700 height 19
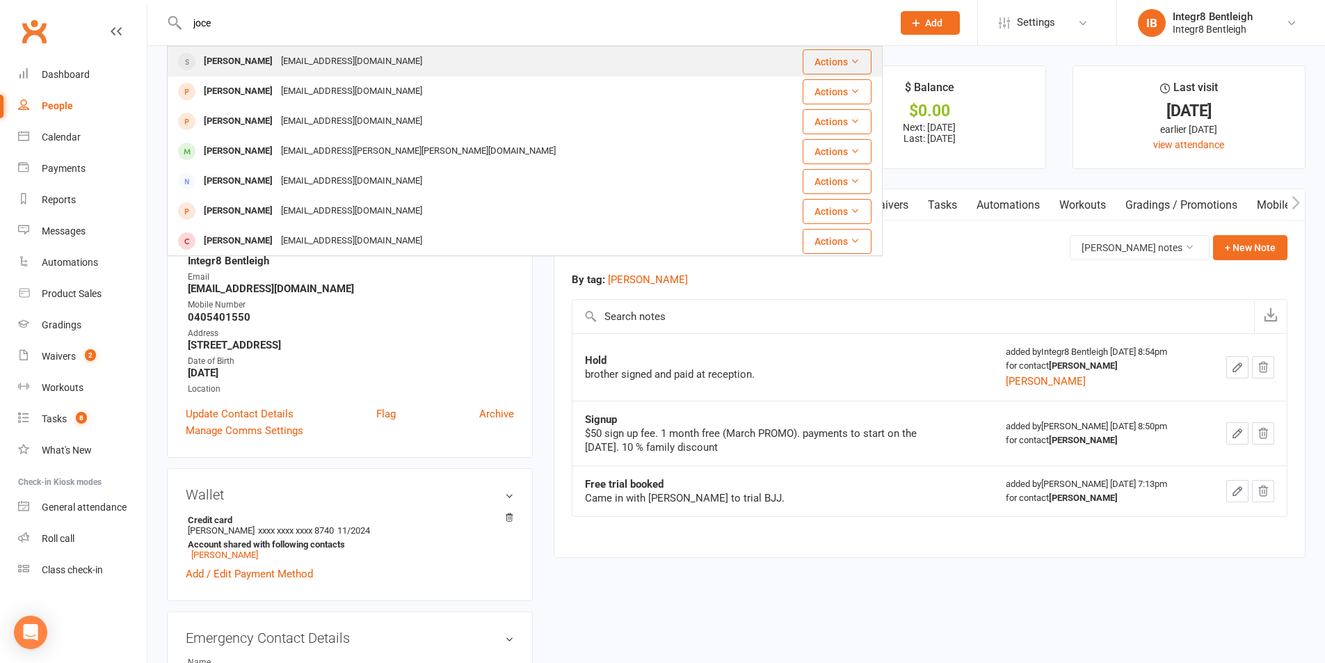
type input "joce"
click at [277, 60] on div "[EMAIL_ADDRESS][DOMAIN_NAME]" at bounding box center [352, 61] width 150 height 20
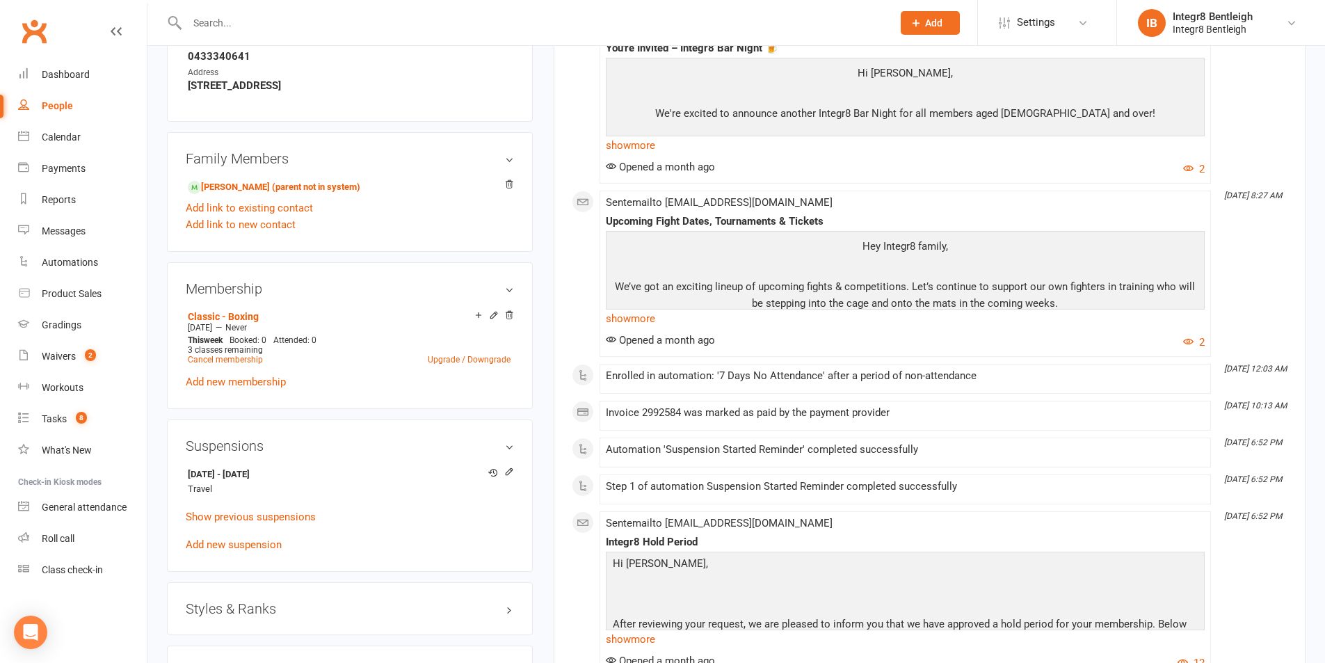
scroll to position [696, 0]
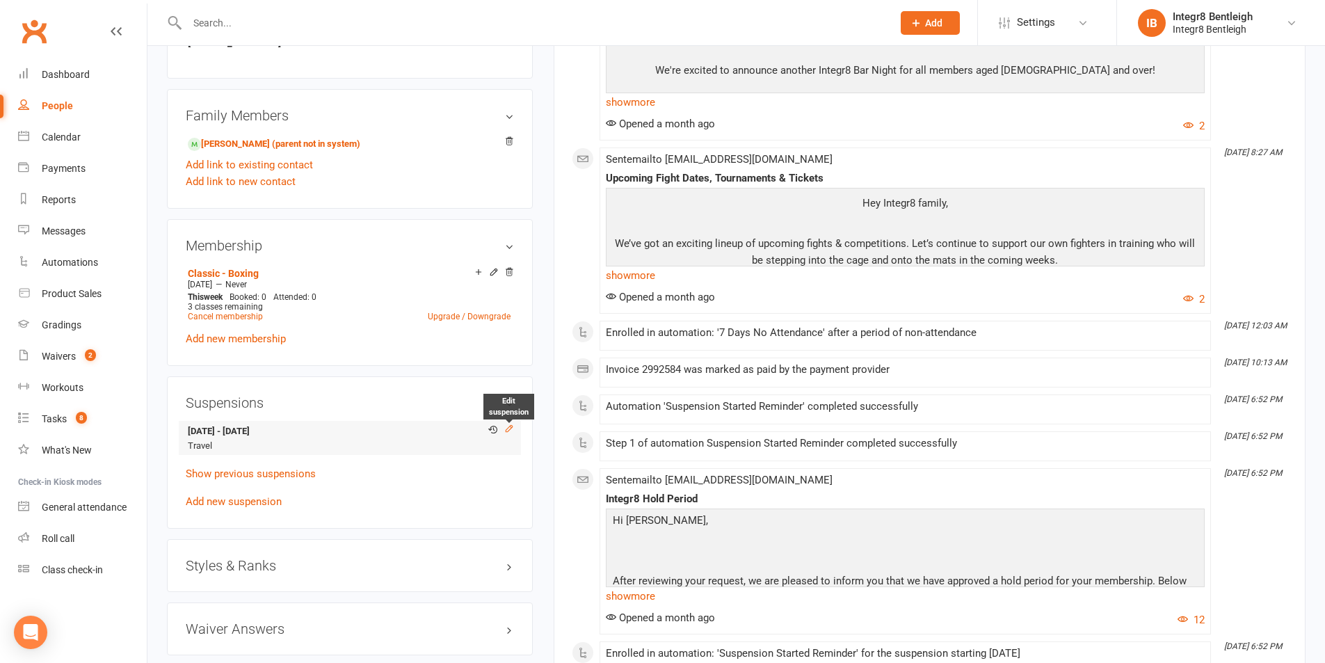
click at [507, 432] on icon at bounding box center [509, 429] width 10 height 10
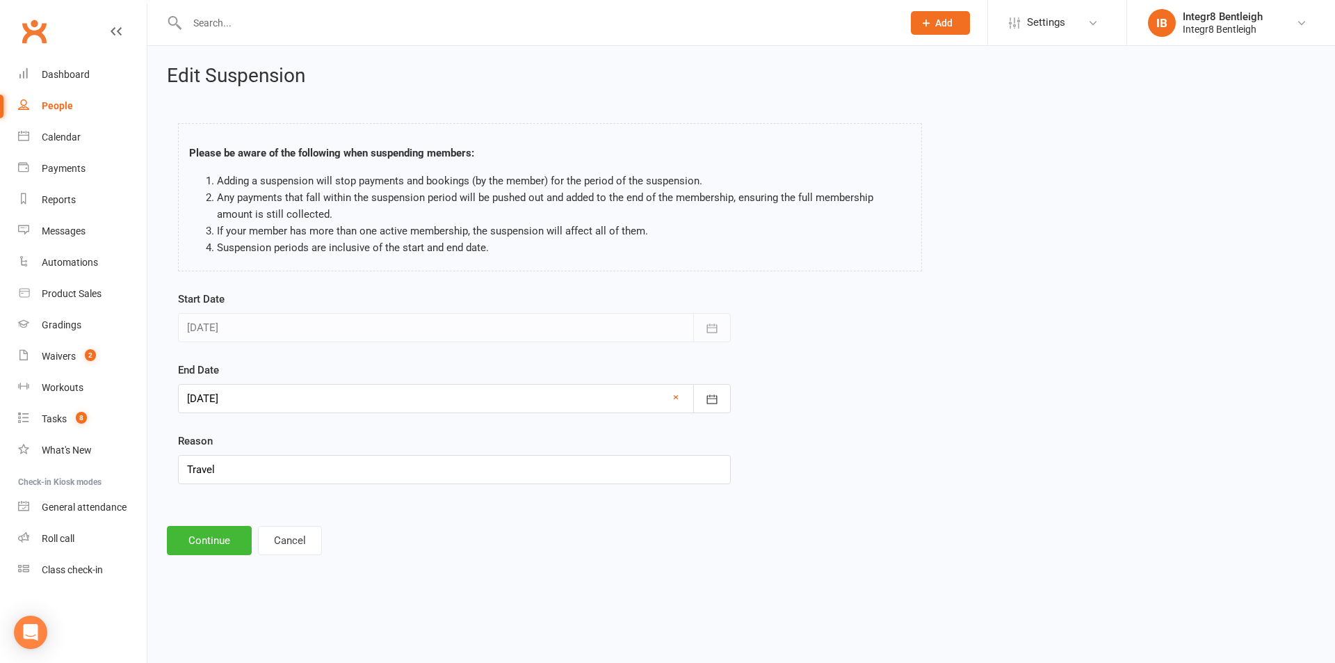
click at [415, 401] on div at bounding box center [454, 398] width 553 height 29
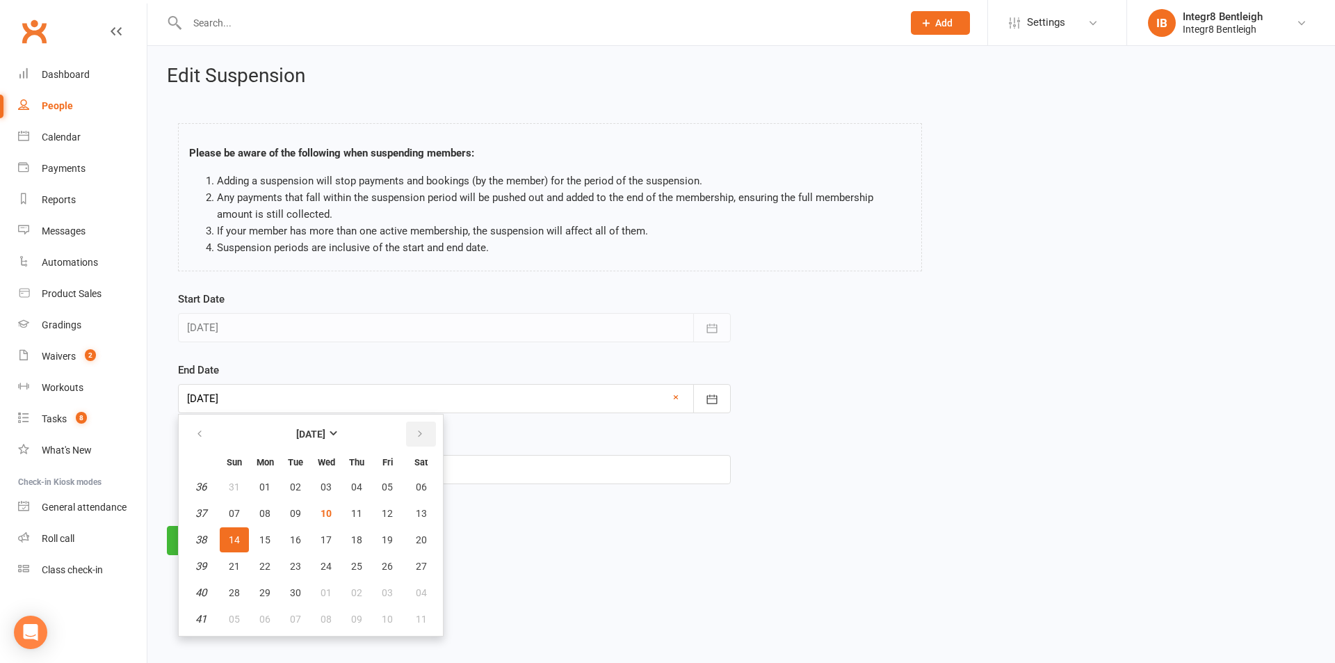
click at [428, 437] on button "button" at bounding box center [421, 434] width 30 height 25
click at [239, 568] on button "19" at bounding box center [234, 566] width 29 height 25
type input "[DATE]"
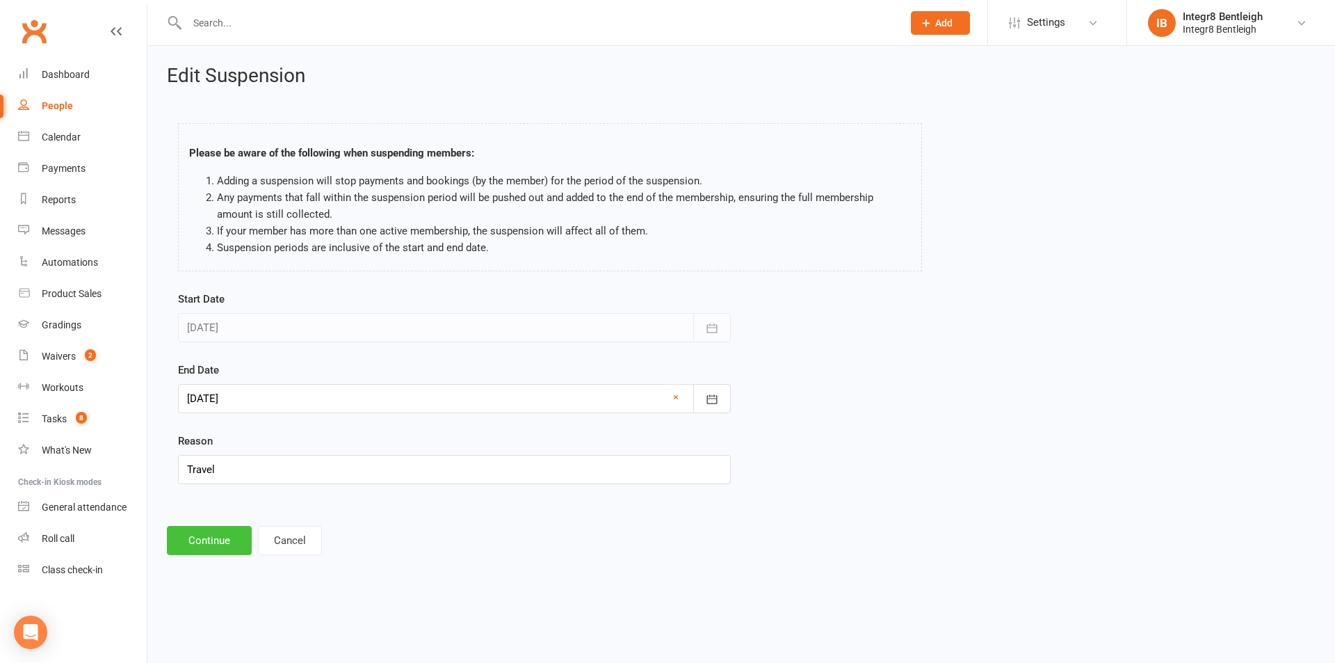
click at [198, 544] on button "Continue" at bounding box center [209, 540] width 85 height 29
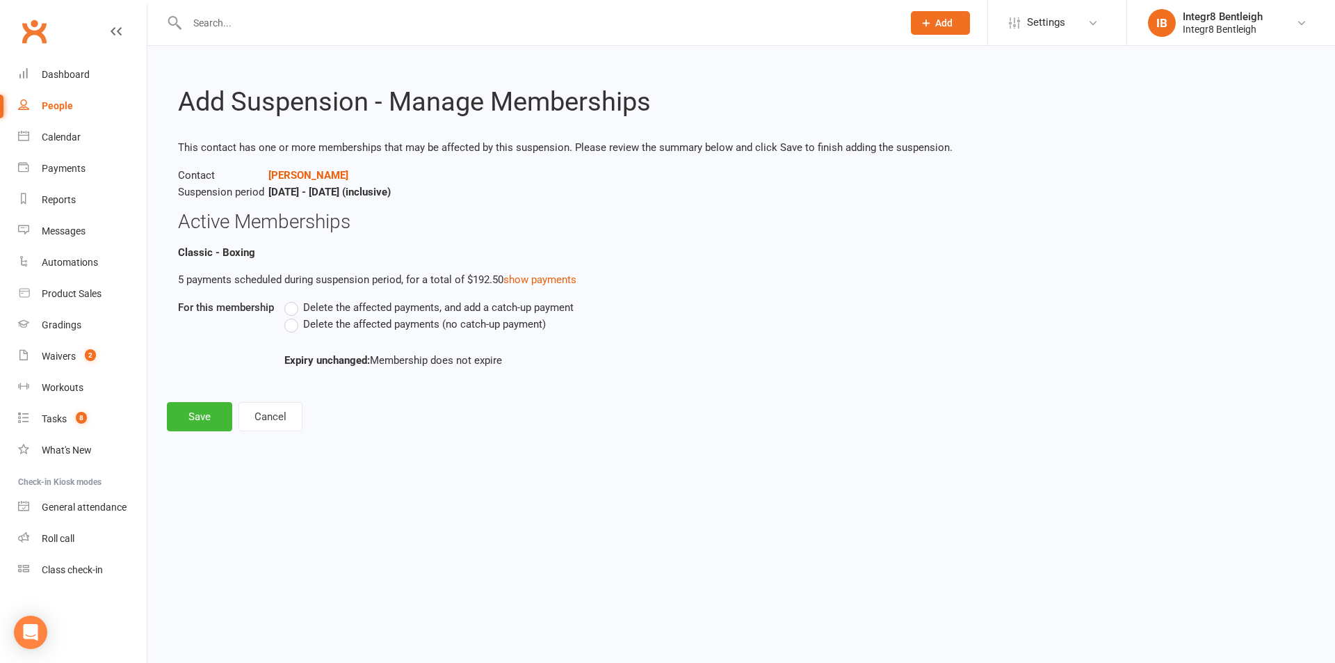
click at [380, 328] on span "Delete the affected payments (no catch-up payment)" at bounding box center [424, 323] width 243 height 15
click at [294, 316] on input "Delete the affected payments (no catch-up payment)" at bounding box center [288, 316] width 9 height 0
click at [190, 416] on button "Save" at bounding box center [199, 416] width 65 height 29
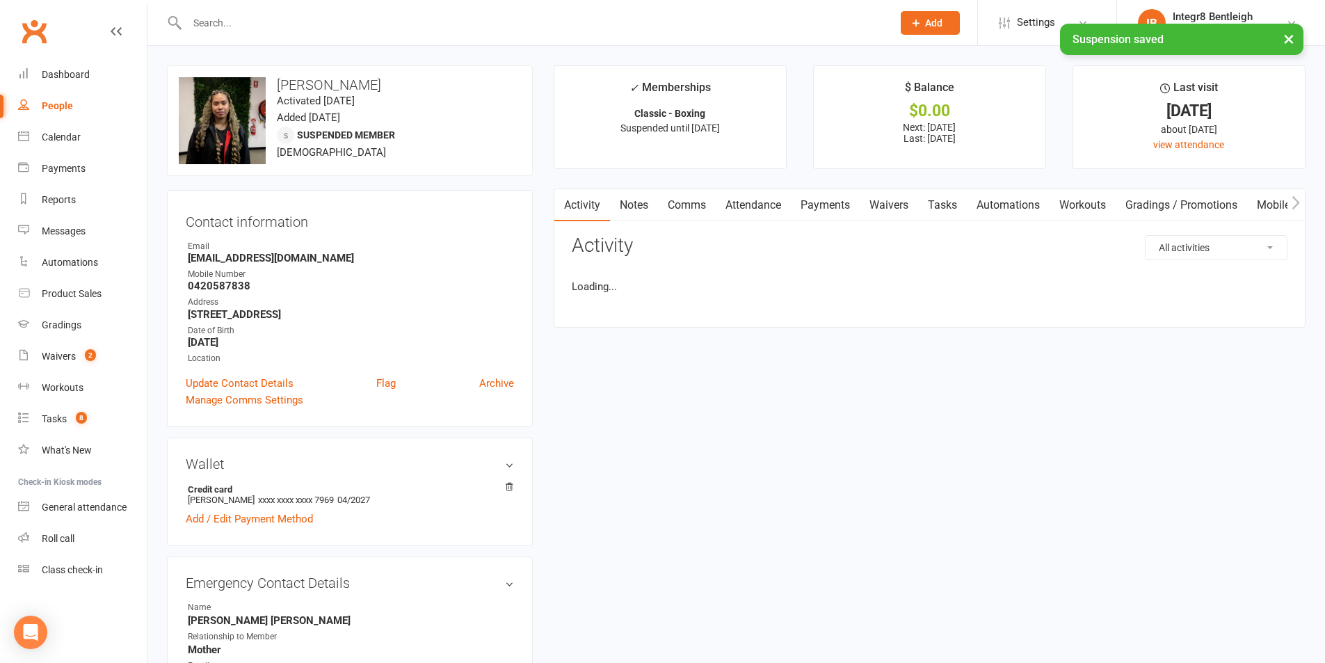
click at [632, 204] on link "Notes" at bounding box center [634, 205] width 48 height 32
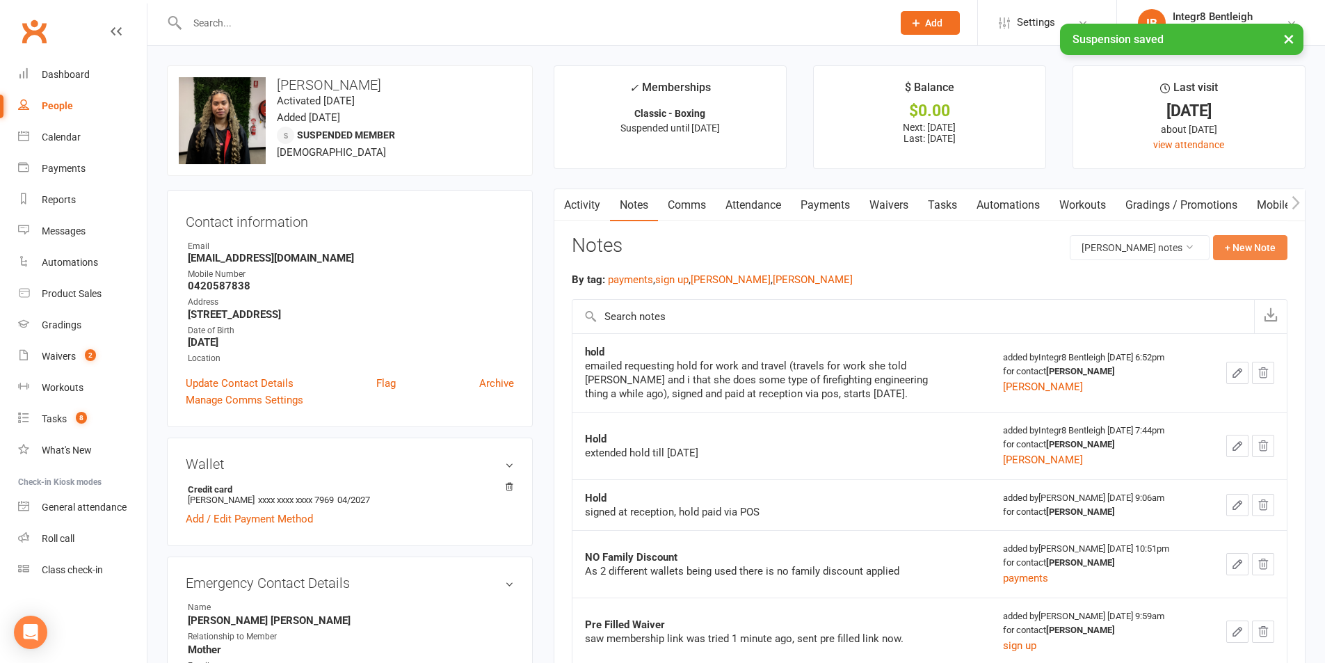
click at [1232, 250] on button "+ New Note" at bounding box center [1250, 247] width 74 height 25
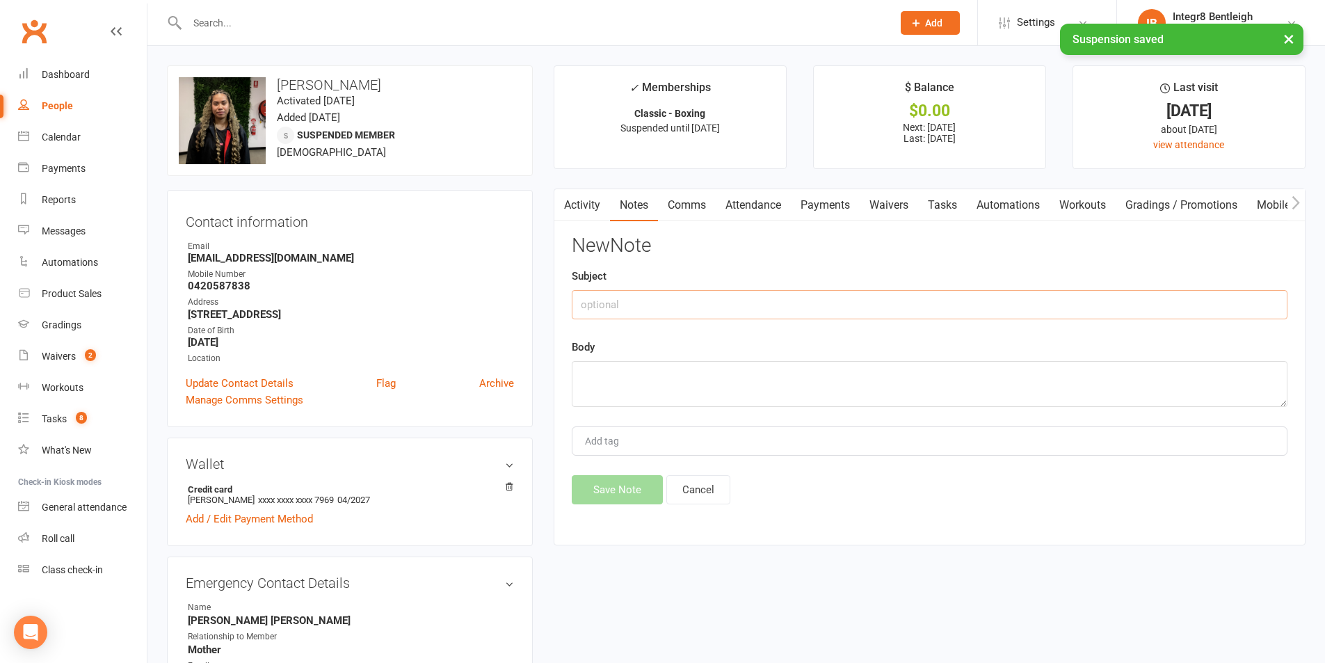
click at [607, 298] on input "text" at bounding box center [930, 304] width 716 height 29
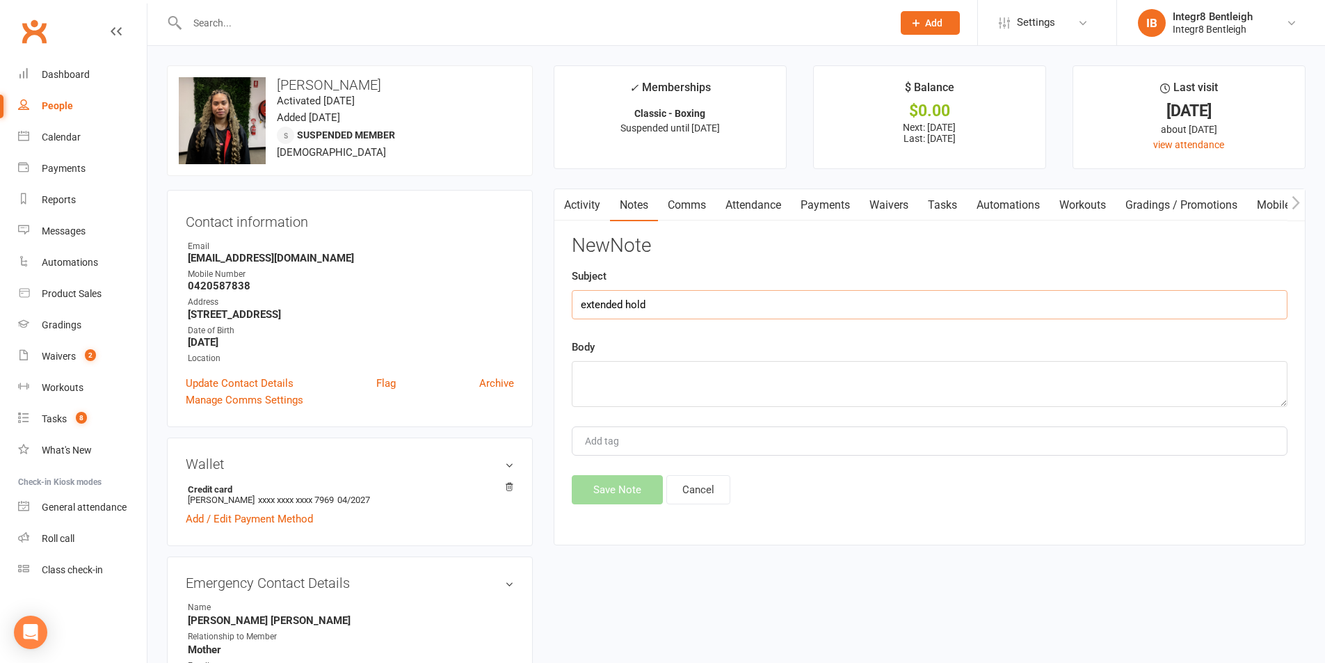
type input "extended hold"
type textarea "emailed asking to extend till [DATE] as she will be travelling for work."
type input "[PERSON_NAME]"
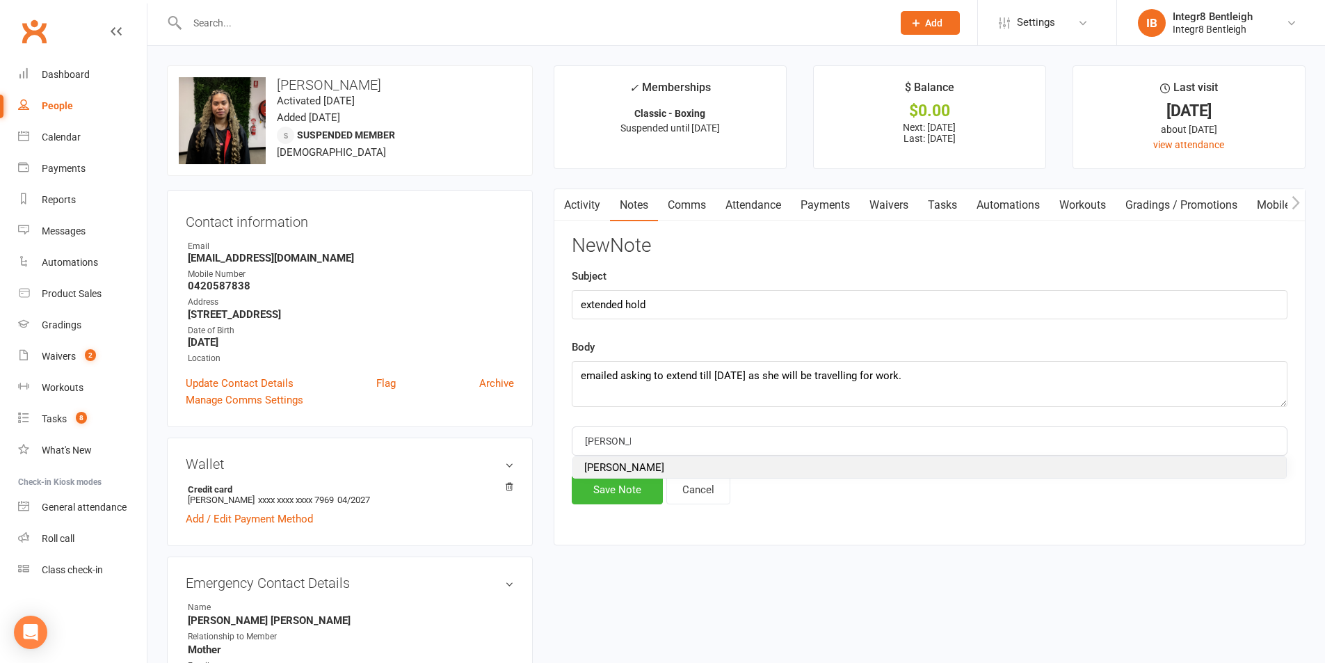
click at [607, 466] on span "[PERSON_NAME]" at bounding box center [624, 467] width 80 height 13
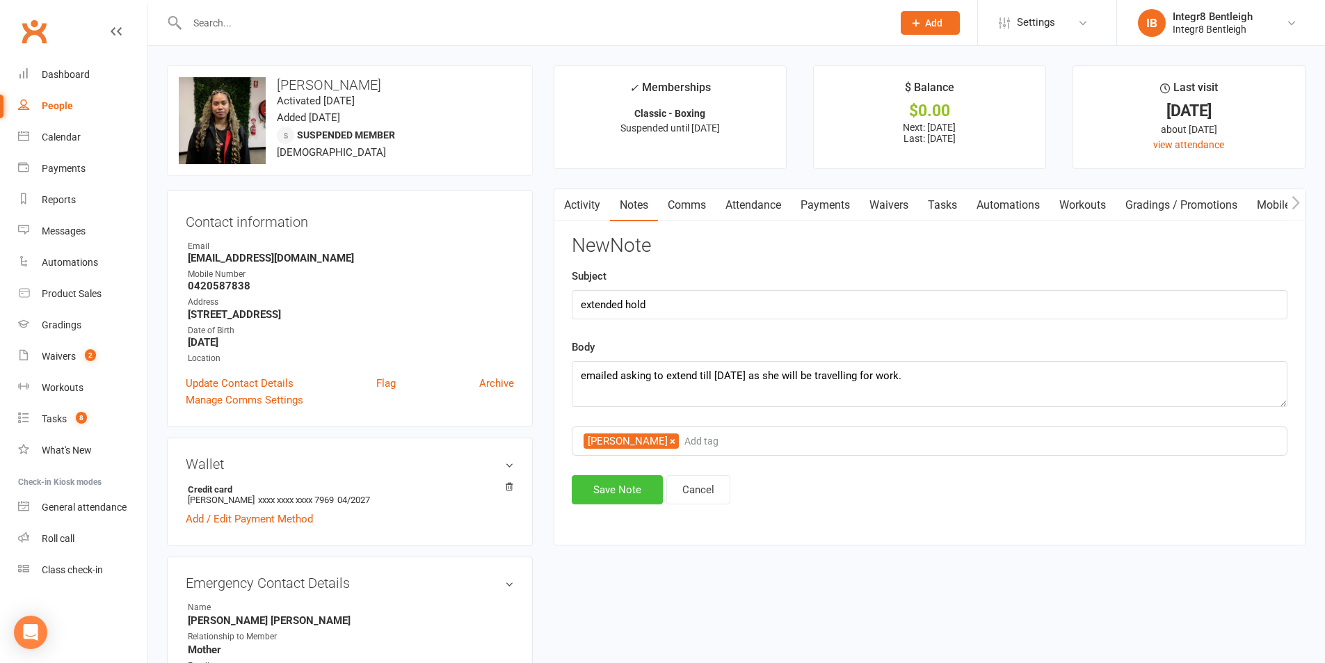
click at [616, 483] on button "Save Note" at bounding box center [617, 489] width 91 height 29
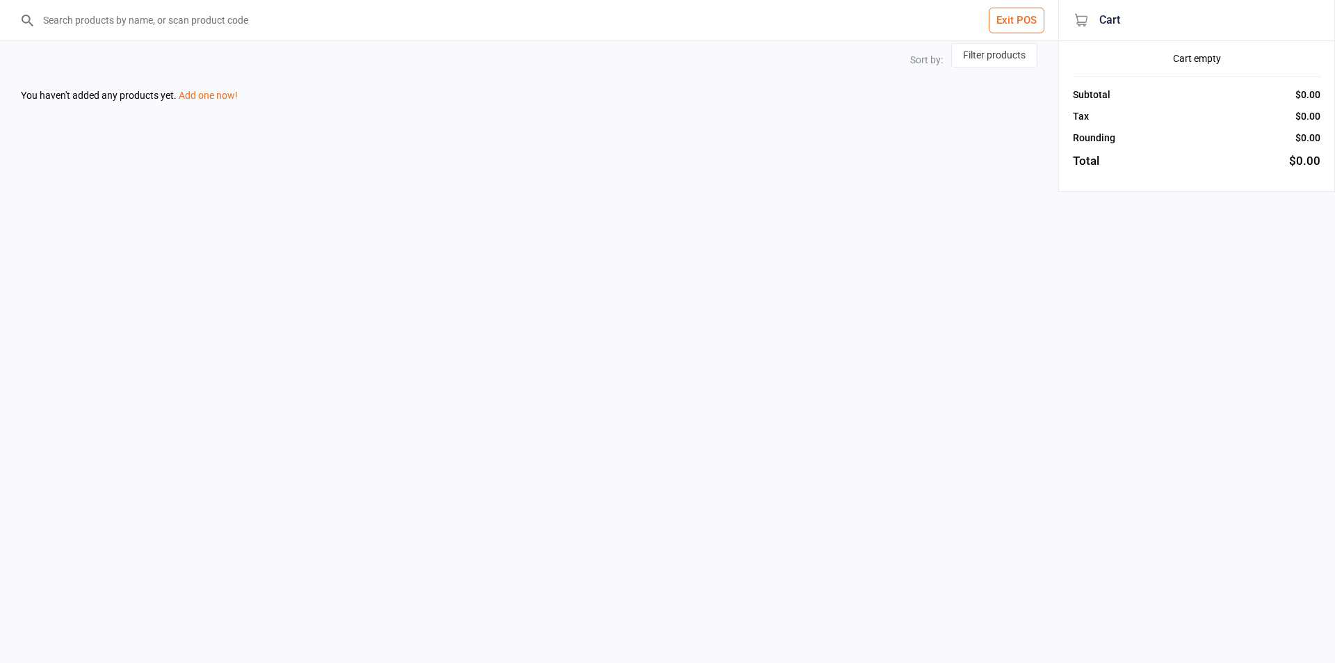
click at [177, 27] on input "search" at bounding box center [537, 20] width 1003 height 40
select select "price-desc"
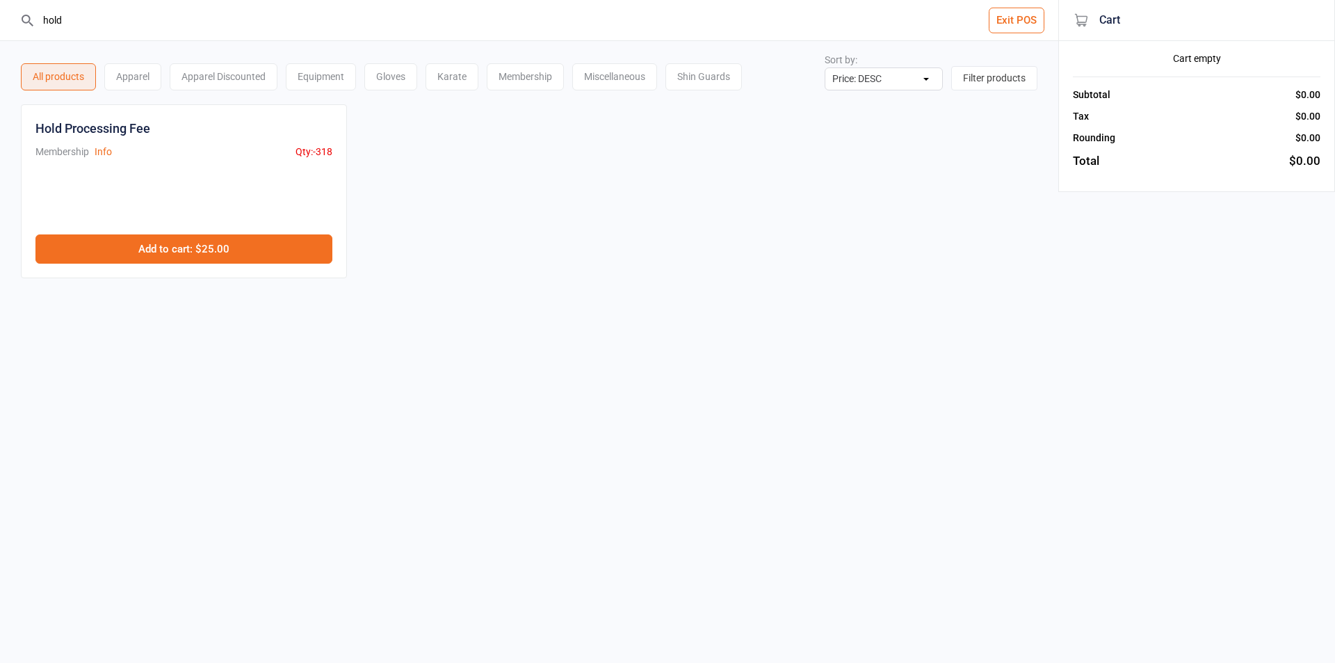
type input "hold"
click at [195, 242] on button "Add to cart : $25.00" at bounding box center [183, 248] width 297 height 29
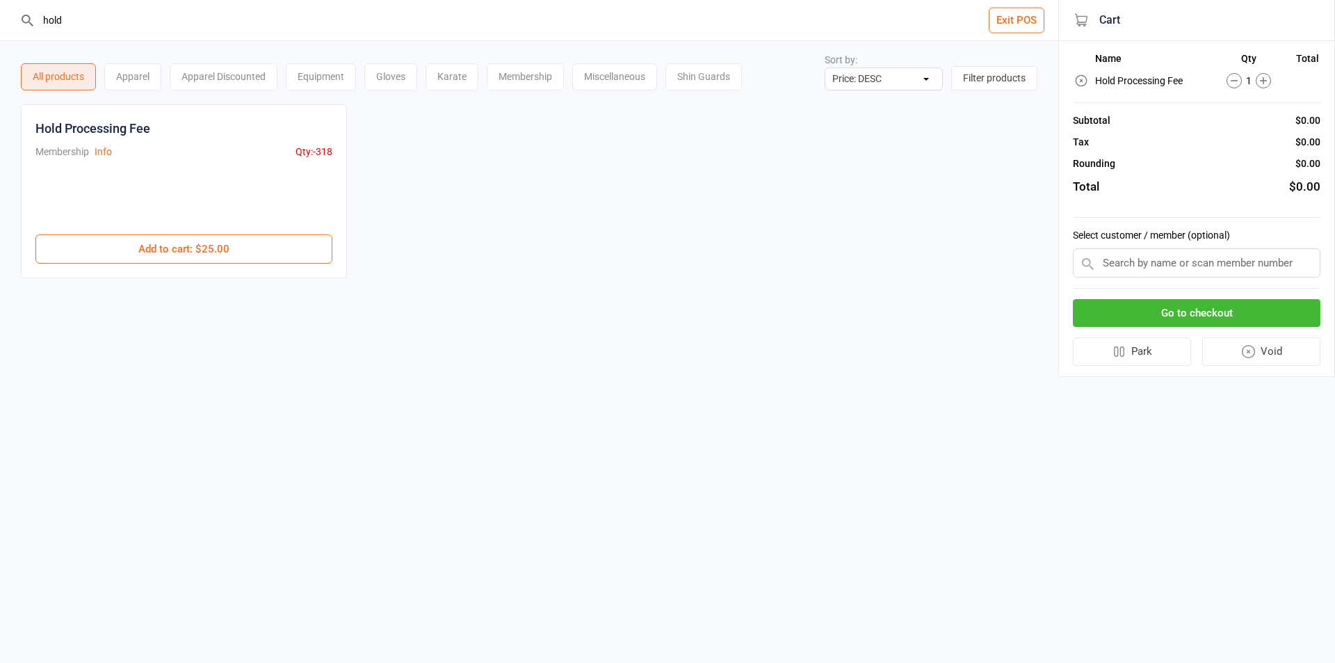
click at [1139, 268] on input "text" at bounding box center [1197, 262] width 248 height 29
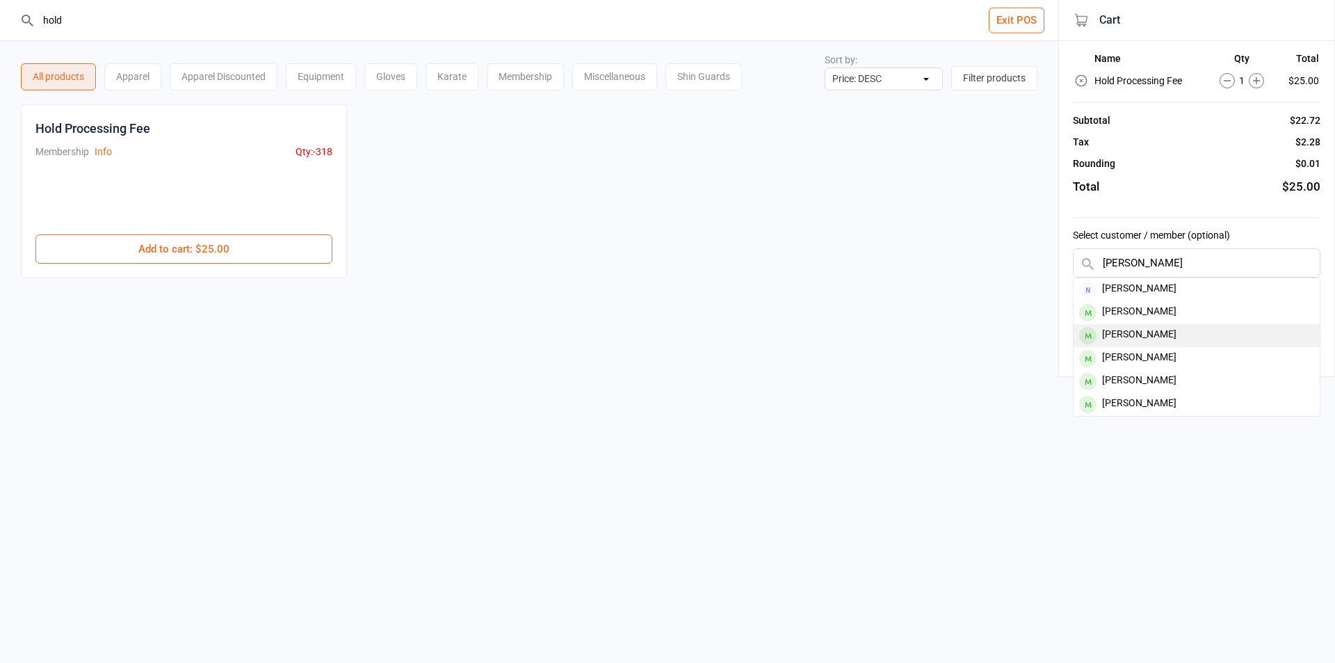
type input "ivan p"
click at [1143, 337] on div "[PERSON_NAME]" at bounding box center [1197, 335] width 246 height 23
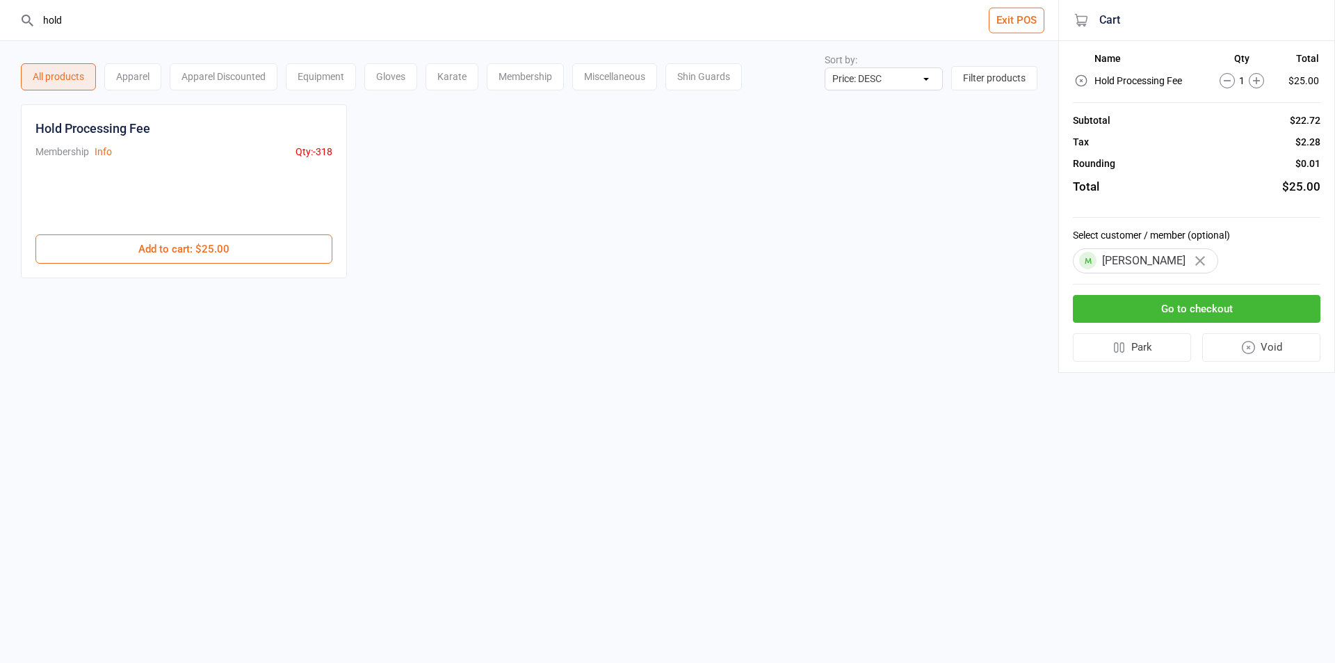
click at [1143, 318] on button "Go to checkout" at bounding box center [1197, 309] width 248 height 29
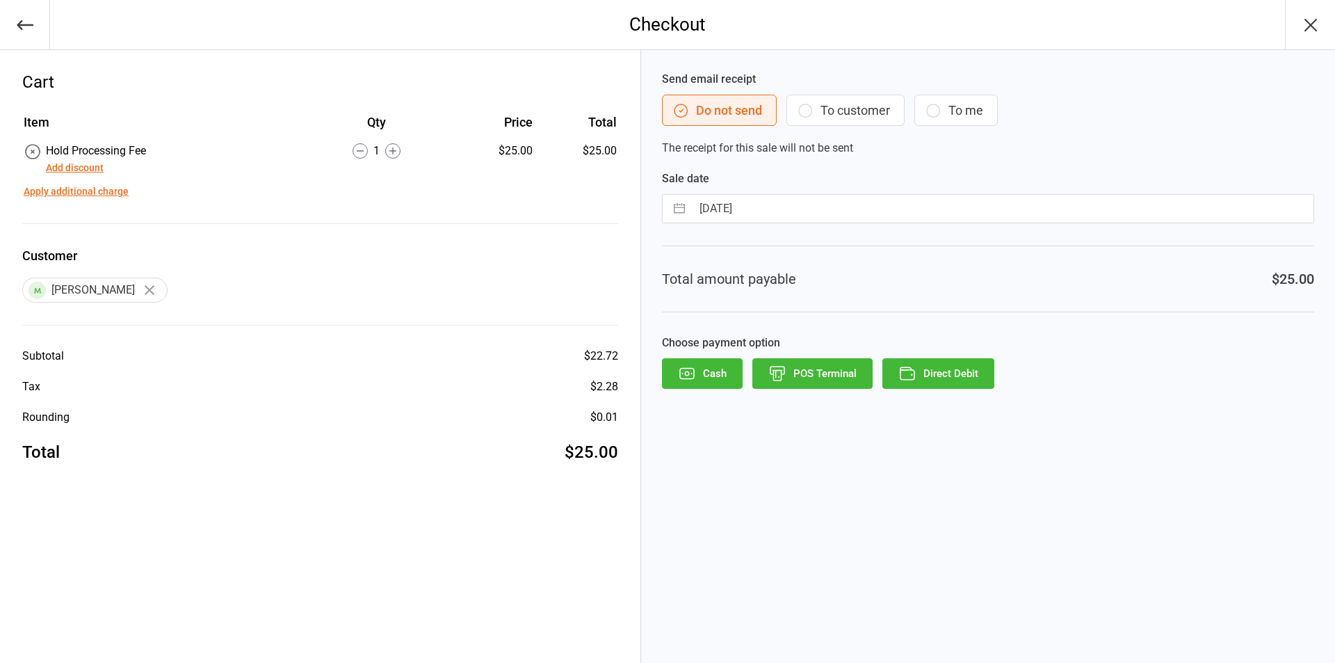
click at [834, 114] on button "To customer" at bounding box center [846, 110] width 118 height 31
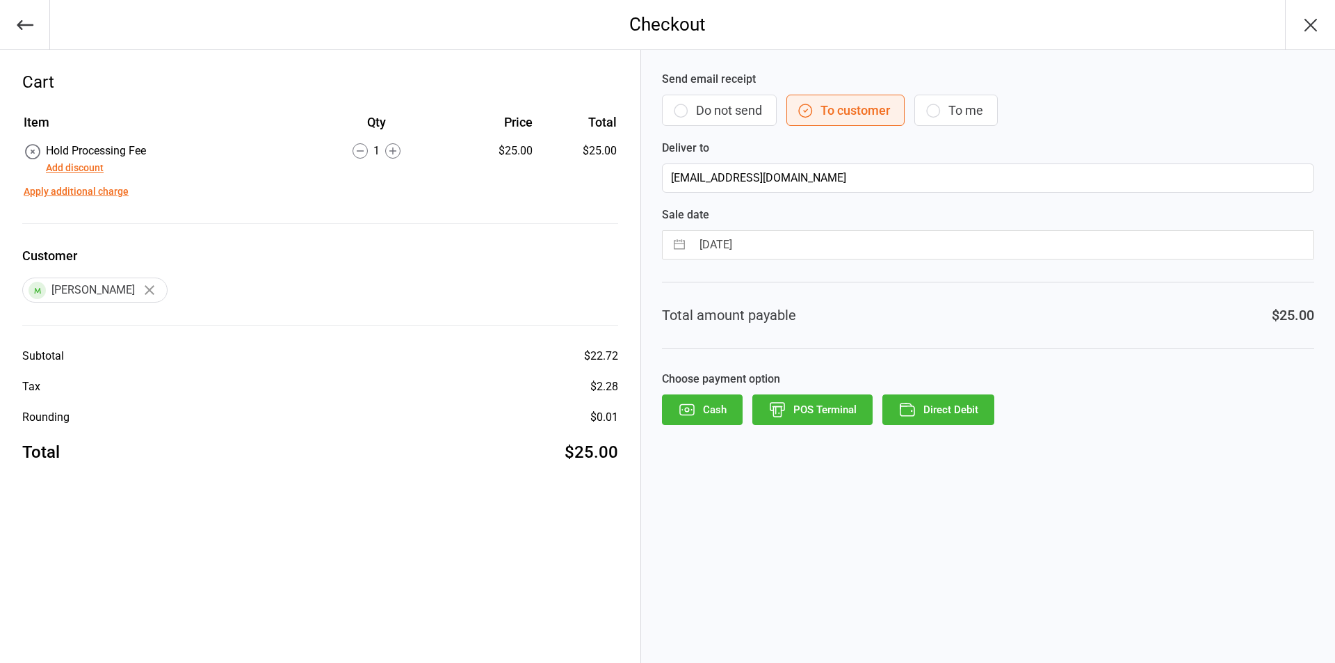
click at [810, 401] on button "POS Terminal" at bounding box center [813, 409] width 120 height 31
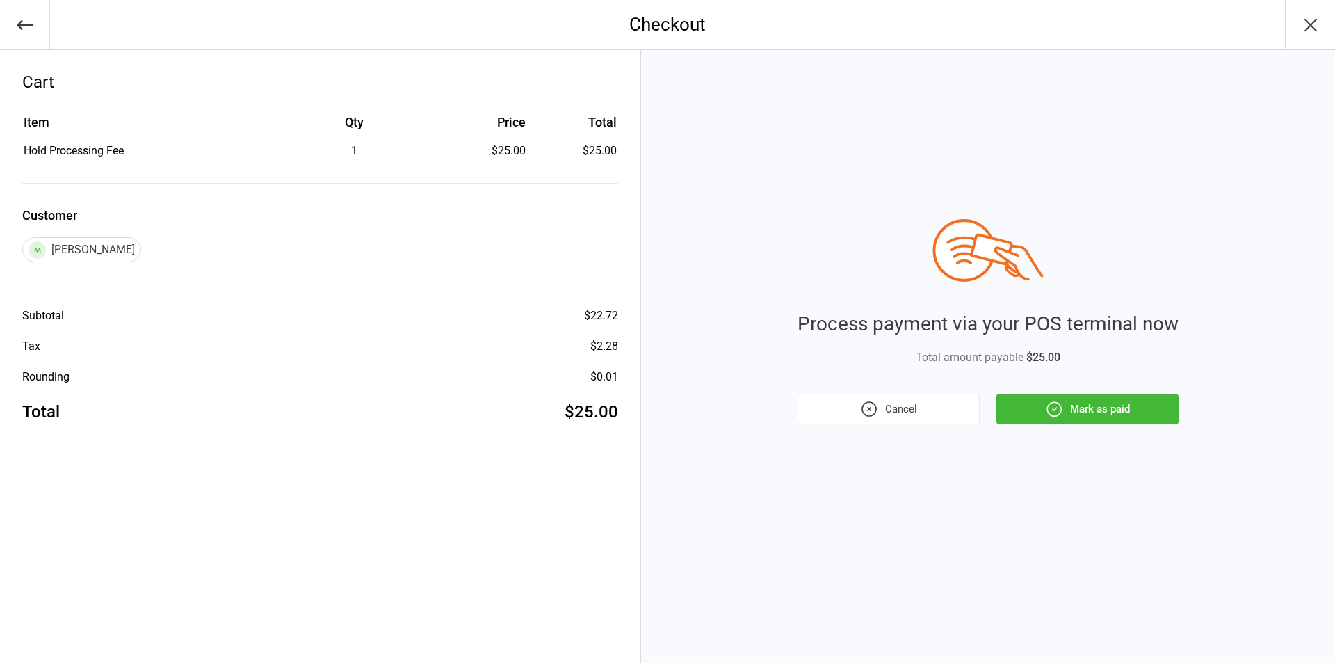
click at [1061, 410] on icon "button" at bounding box center [1054, 409] width 18 height 18
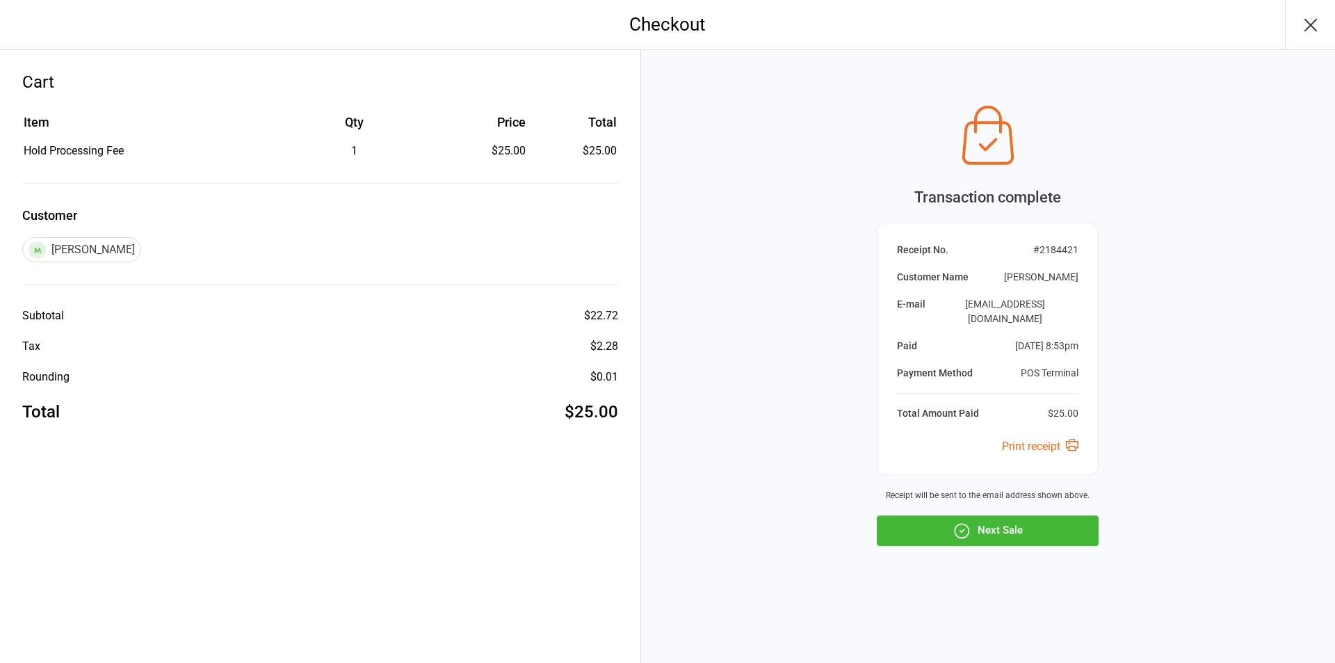
click at [1033, 517] on button "Next Sale" at bounding box center [988, 530] width 222 height 31
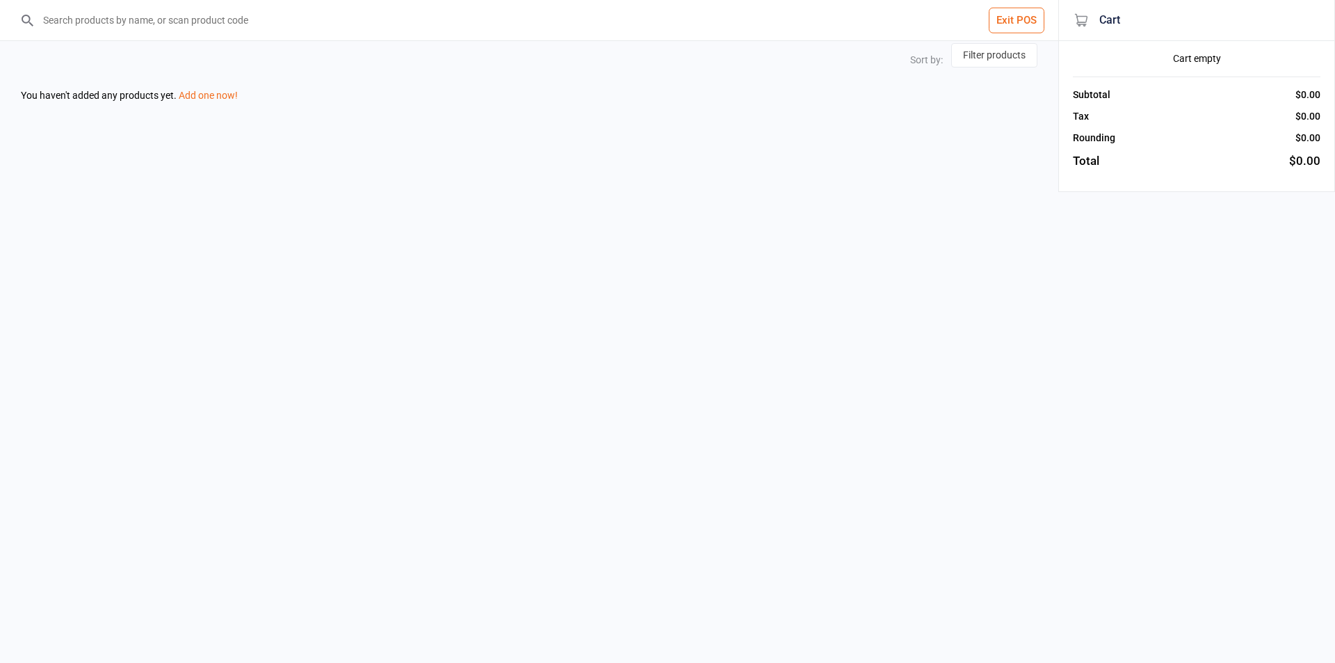
select select "price-desc"
